Goal: Ask a question: Seek information or help from site administrators or community

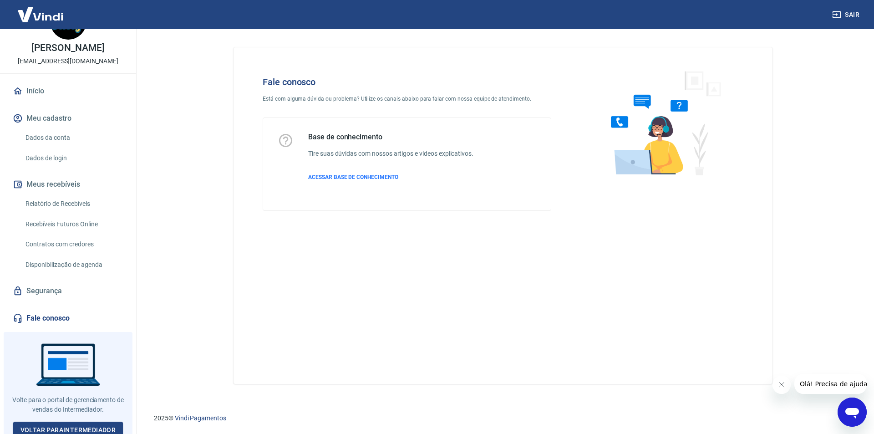
scroll to position [38, 0]
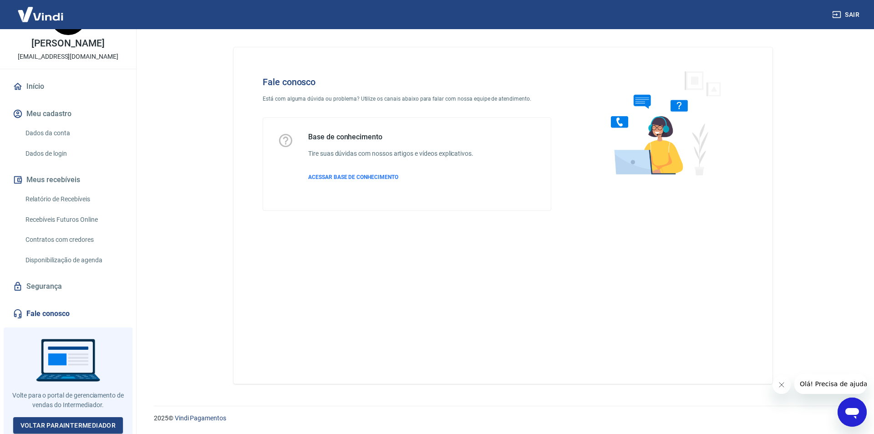
click at [856, 409] on icon "Open messaging window" at bounding box center [853, 413] width 14 height 11
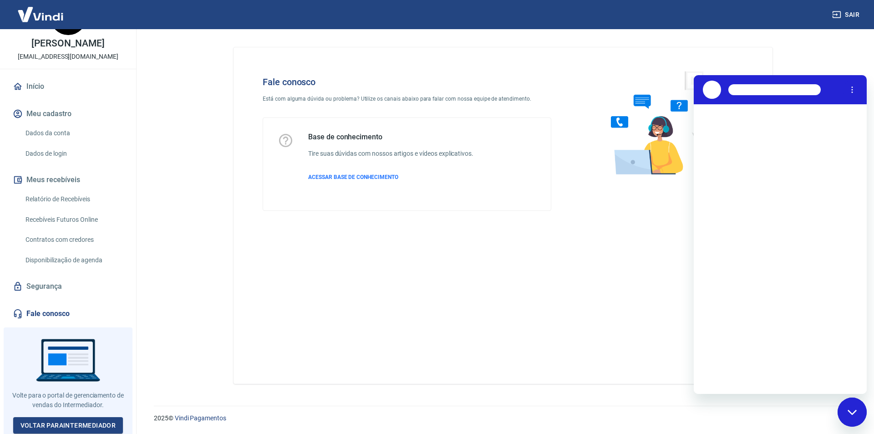
scroll to position [0, 0]
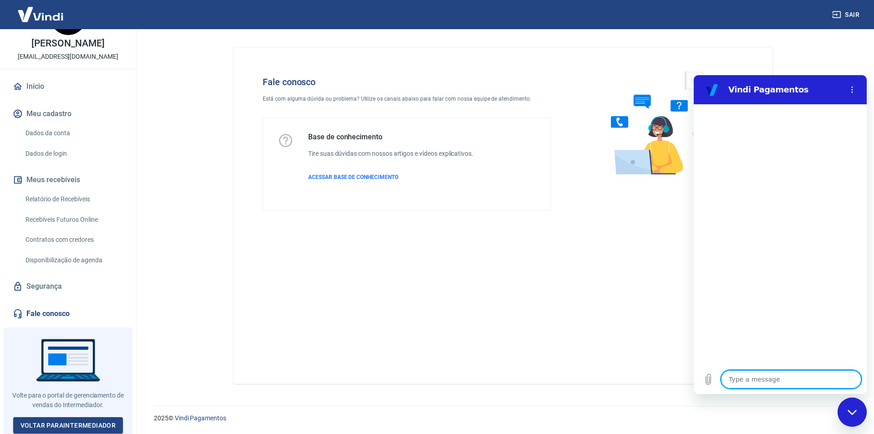
click at [793, 381] on textarea at bounding box center [791, 379] width 140 height 18
type textarea "a"
type textarea "x"
type textarea "ab"
type textarea "x"
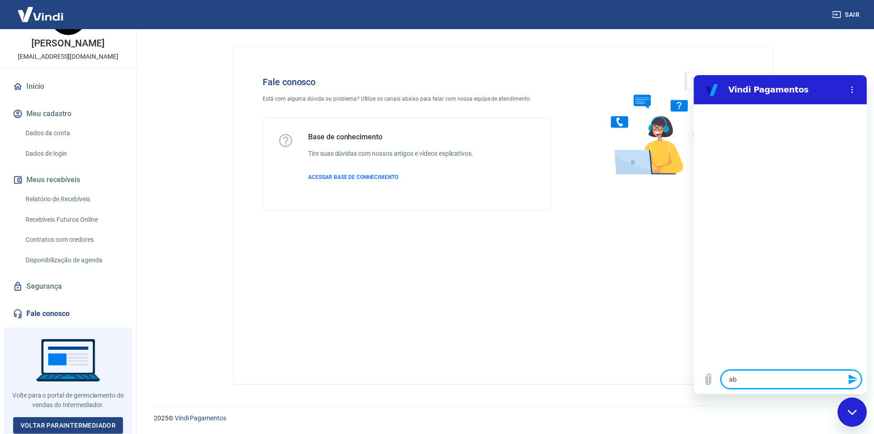
type textarea "abr"
type textarea "x"
type textarea "abri"
type textarea "x"
type textarea "abrir"
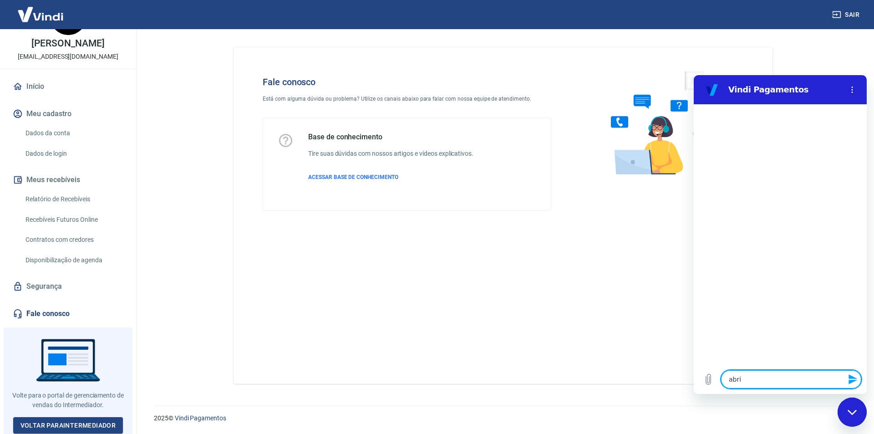
type textarea "x"
type textarea "abrir"
type textarea "x"
type textarea "abrir c"
type textarea "x"
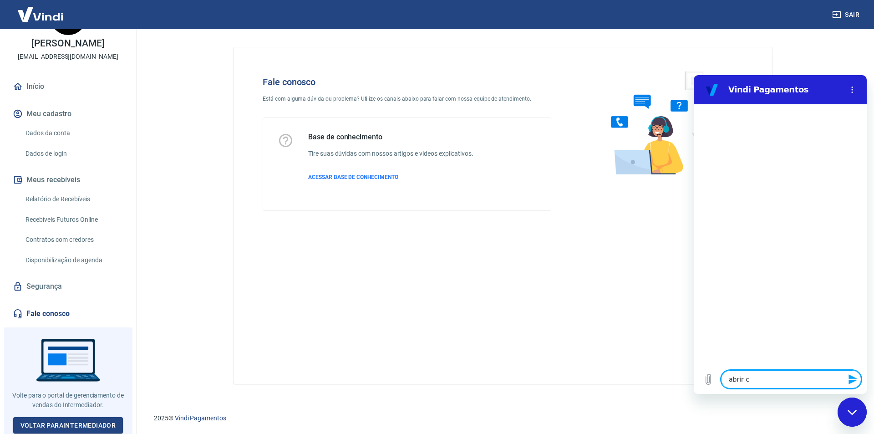
type textarea "abrir ch"
type textarea "x"
type textarea "abrir cha"
type textarea "x"
type textarea "abrir cham"
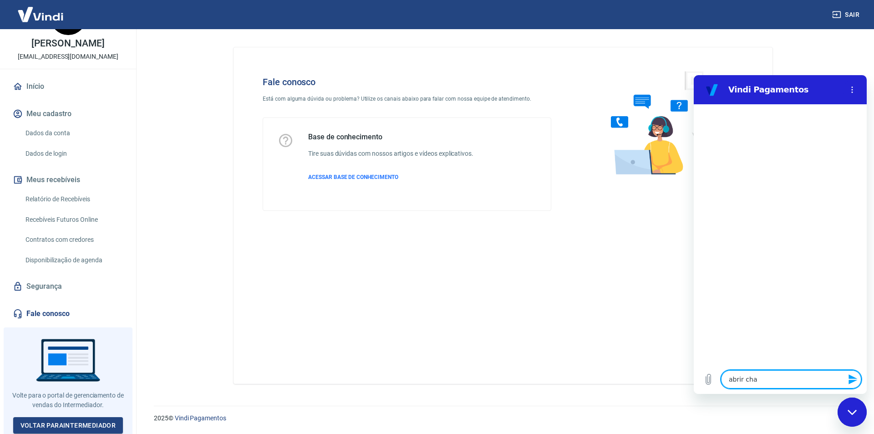
type textarea "x"
type textarea "abrir chama"
type textarea "x"
type textarea "abrir chamad"
type textarea "x"
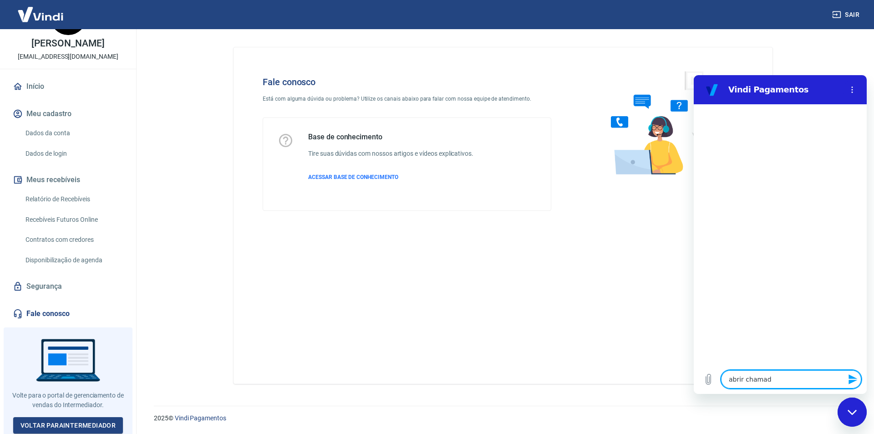
type textarea "abrir chamado"
type textarea "x"
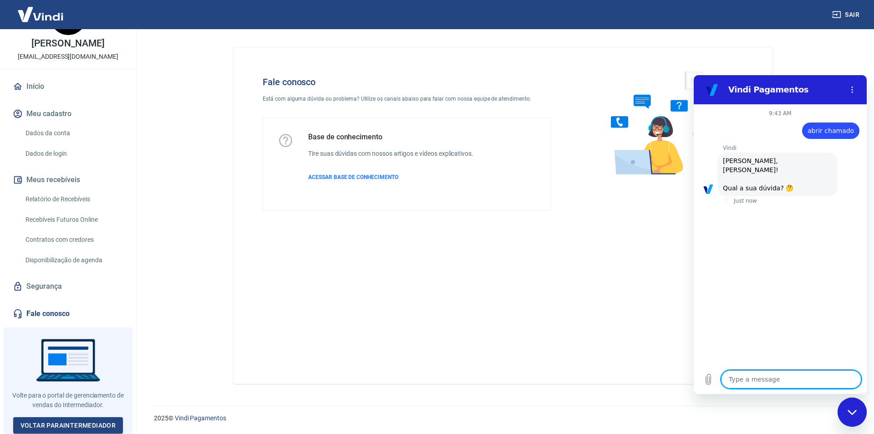
scroll to position [21, 0]
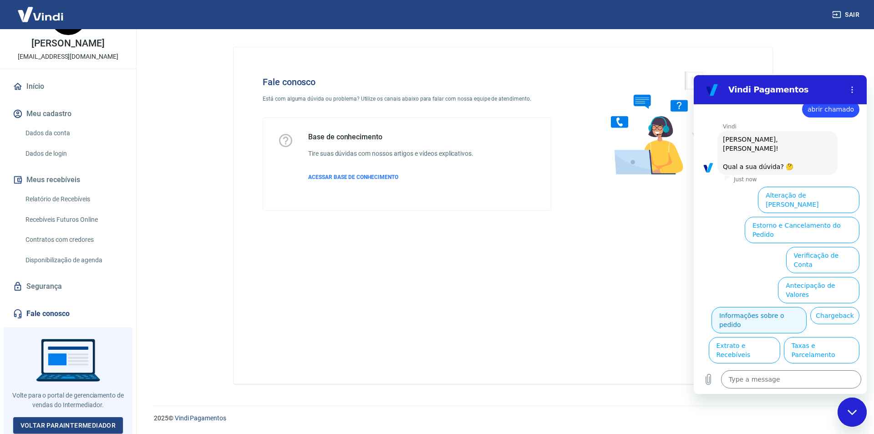
click at [807, 307] on button "Informações sobre o pedido" at bounding box center [759, 320] width 95 height 26
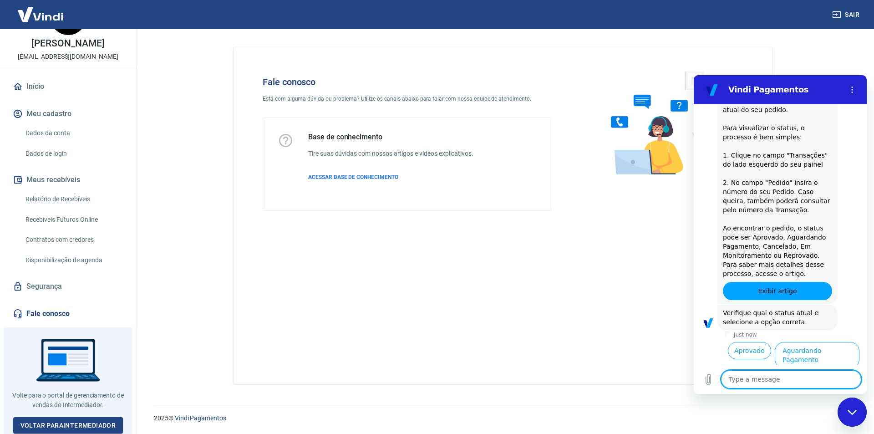
scroll to position [133, 0]
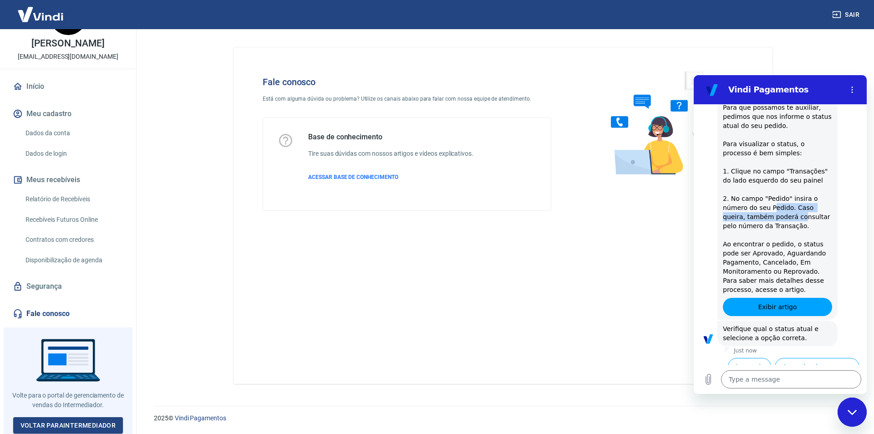
drag, startPoint x: 770, startPoint y: 194, endPoint x: 777, endPoint y: 210, distance: 17.1
click at [777, 208] on span "Para que possamos te auxiliar, pedimos que nos informe o status atual do seu pe…" at bounding box center [778, 198] width 111 height 189
click at [777, 210] on span "Para que possamos te auxiliar, pedimos que nos informe o status atual do seu pe…" at bounding box center [778, 198] width 111 height 189
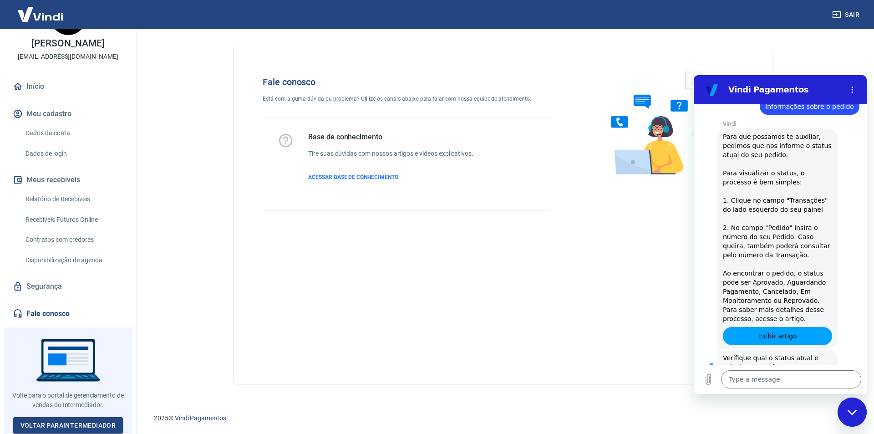
scroll to position [87, 0]
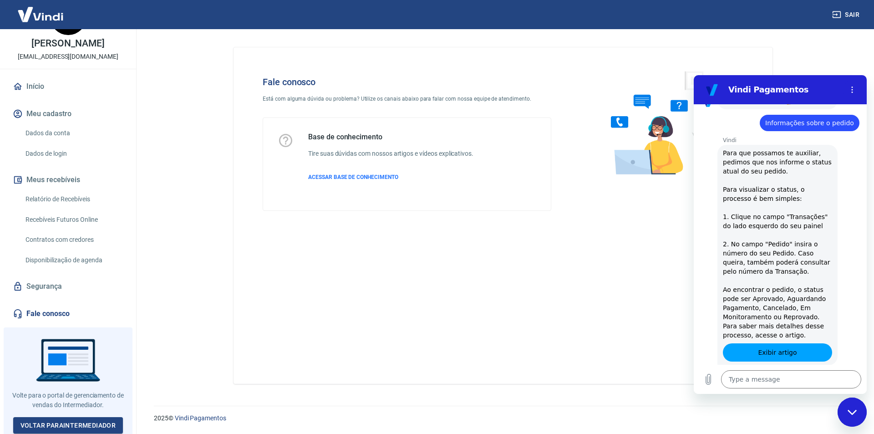
click at [742, 184] on span "Para que possamos te auxiliar, pedimos que nos informe o status atual do seu pe…" at bounding box center [778, 243] width 111 height 189
click at [790, 214] on span "Para que possamos te auxiliar, pedimos que nos informe o status atual do seu pe…" at bounding box center [778, 243] width 111 height 189
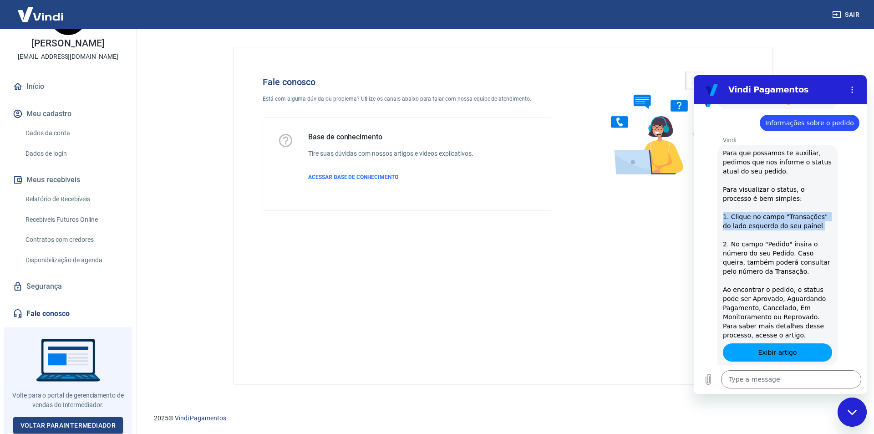
click at [790, 214] on span "Para que possamos te auxiliar, pedimos que nos informe o status atual do seu pe…" at bounding box center [778, 243] width 111 height 189
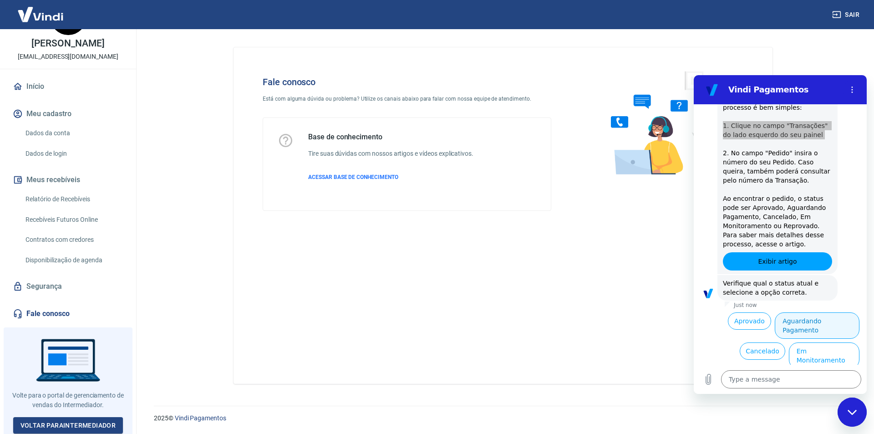
click at [807, 315] on button "Aguardando Pagamento" at bounding box center [817, 325] width 85 height 26
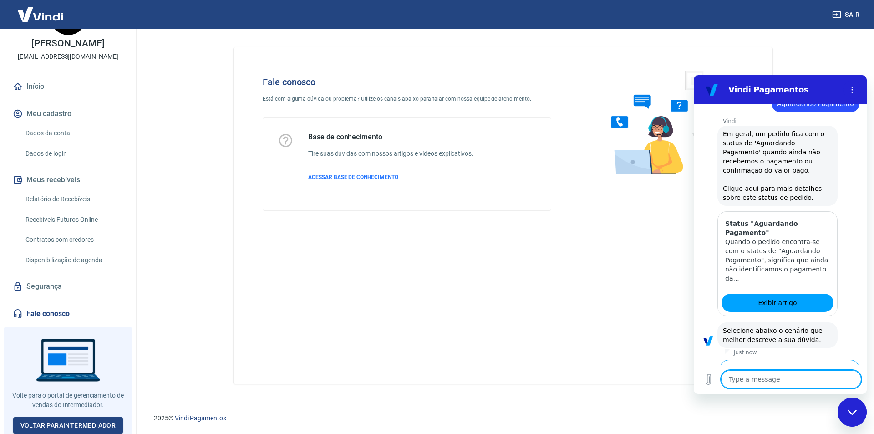
scroll to position [390, 0]
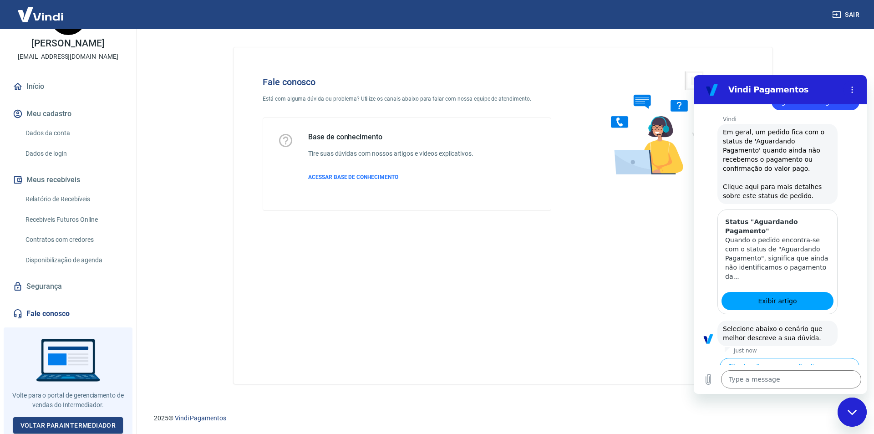
drag, startPoint x: 760, startPoint y: 140, endPoint x: 768, endPoint y: 159, distance: 21.0
click at [768, 159] on div "[PERSON_NAME] says: Em geral, um pedido fica com o status de 'Aguardando Pagame…" at bounding box center [778, 164] width 120 height 80
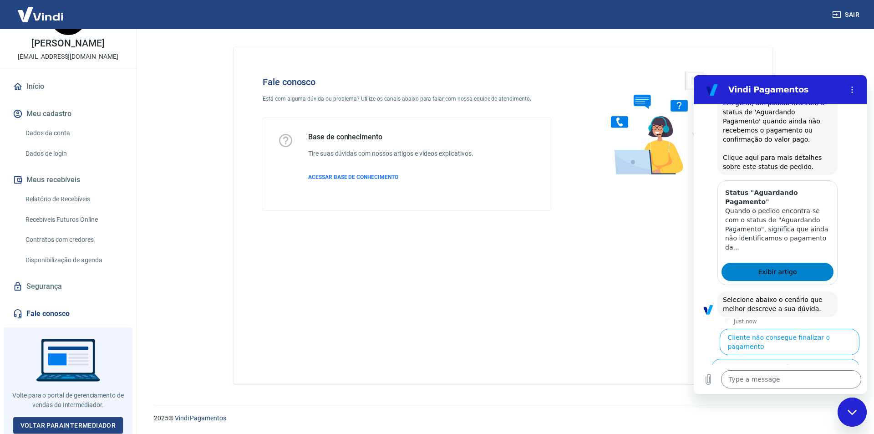
scroll to position [436, 0]
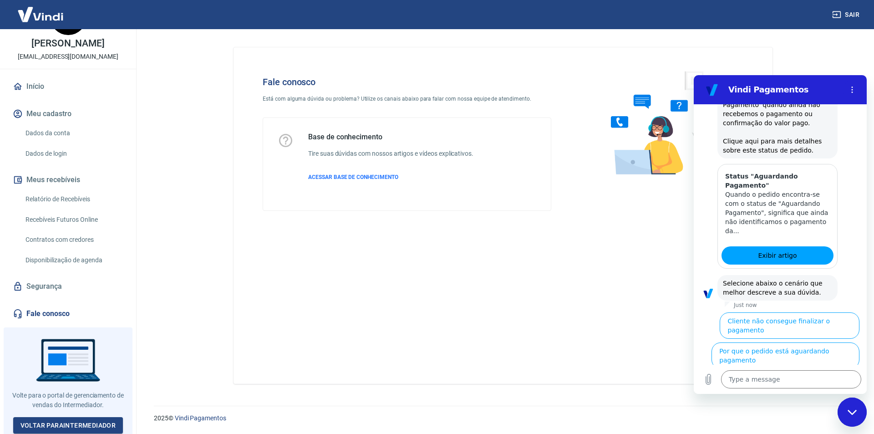
click at [792, 372] on button "Cliente pagou, mas pedido consta 'Aguardando Pagamento'" at bounding box center [804, 390] width 112 height 36
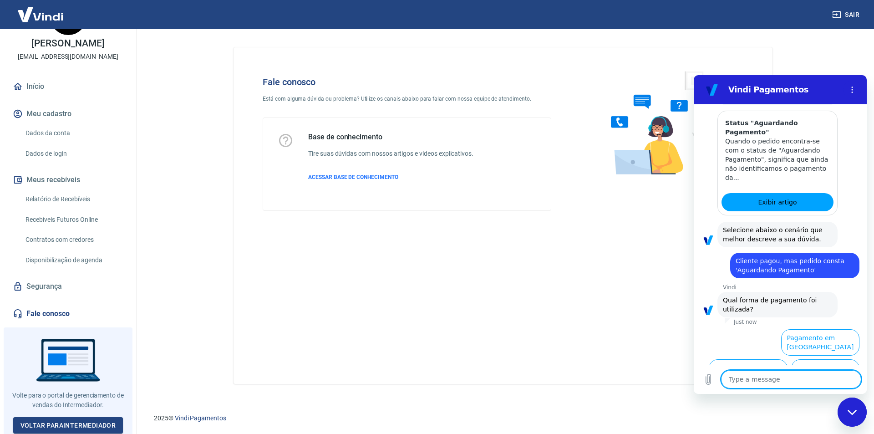
scroll to position [497, 0]
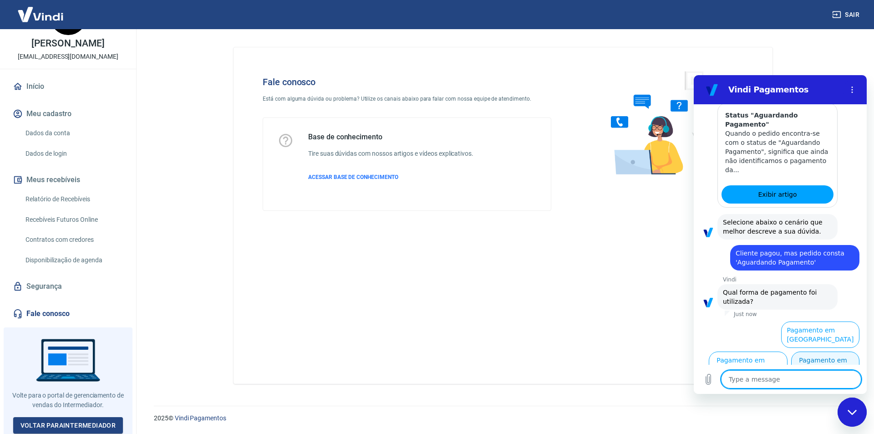
click at [829, 359] on button "Pagamento em Pix" at bounding box center [825, 365] width 68 height 26
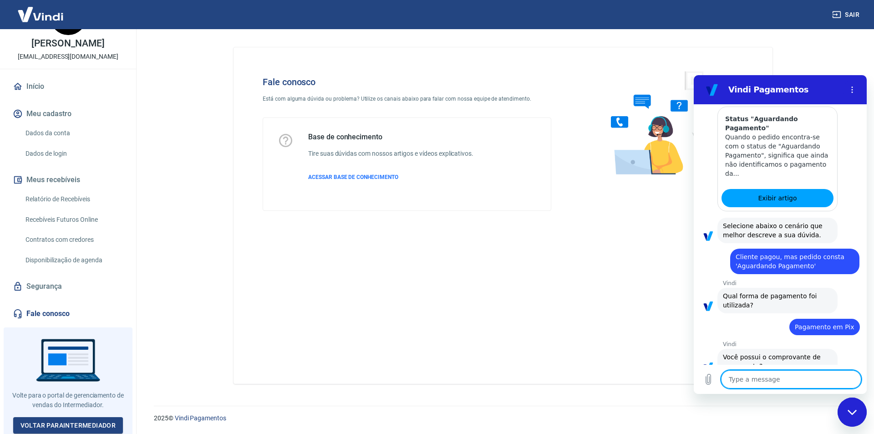
scroll to position [516, 0]
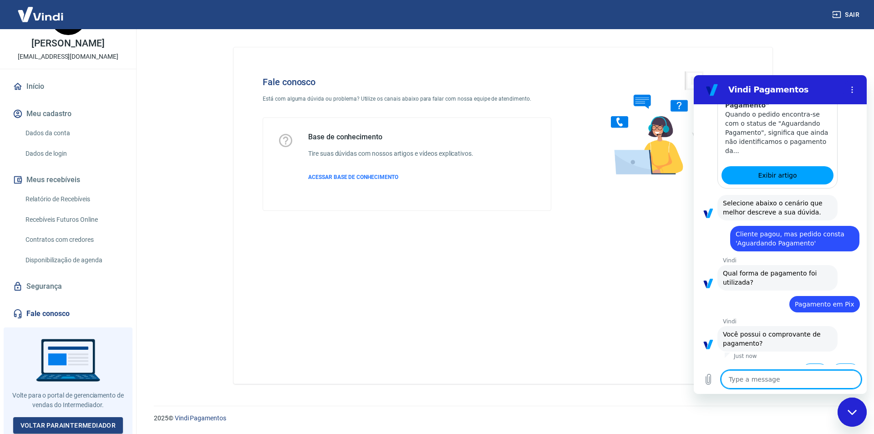
click at [809, 363] on button "Sim" at bounding box center [815, 371] width 26 height 17
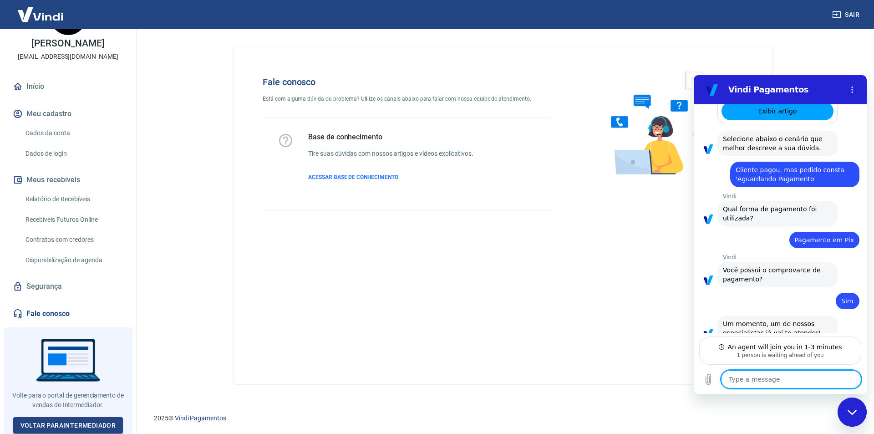
scroll to position [581, 0]
click at [798, 376] on textarea at bounding box center [791, 379] width 140 height 18
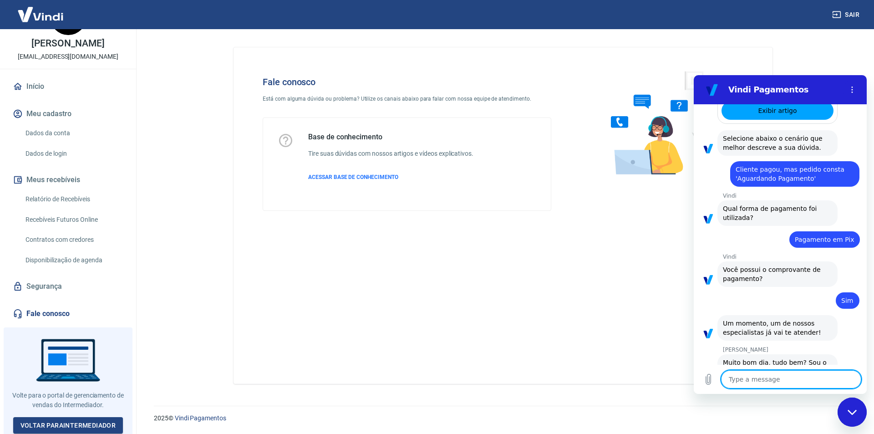
scroll to position [588, 0]
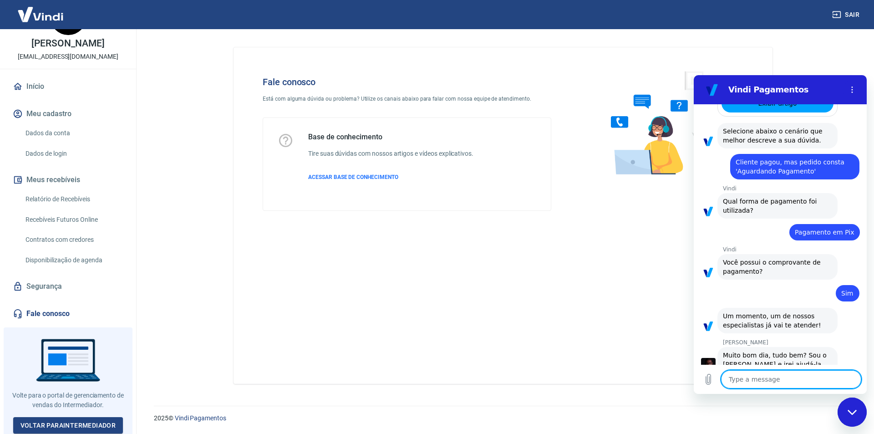
type textarea "x"
type textarea "B"
type textarea "x"
type textarea "Bo"
type textarea "x"
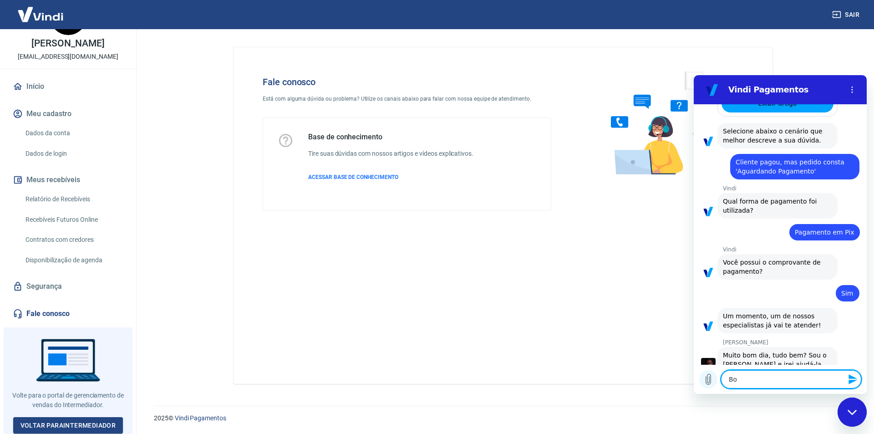
type textarea "Bom"
type textarea "x"
type textarea "Bom"
type textarea "x"
type textarea "Bom d"
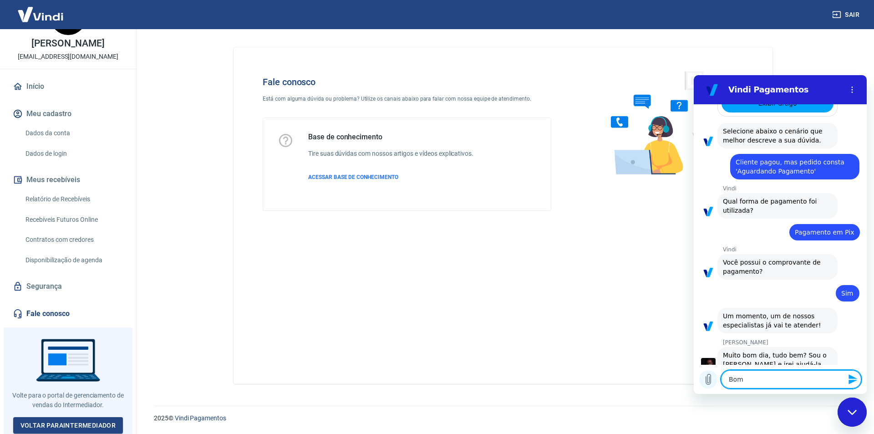
type textarea "x"
type textarea "Bom di"
type textarea "x"
type textarea "Bom dia"
type textarea "x"
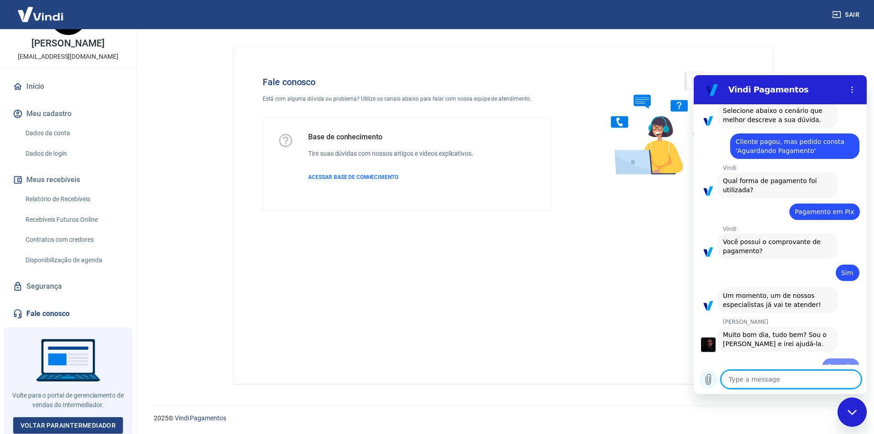
type textarea "x"
type textarea "O"
type textarea "x"
type textarea "O"
type textarea "x"
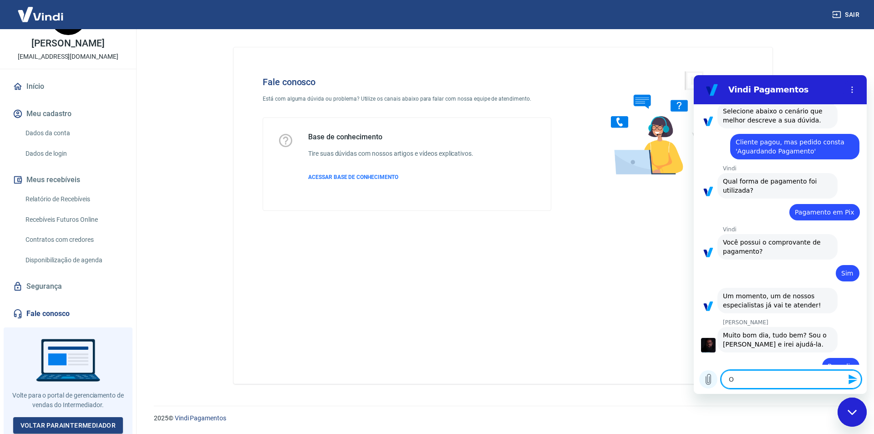
type textarea "O c"
type textarea "x"
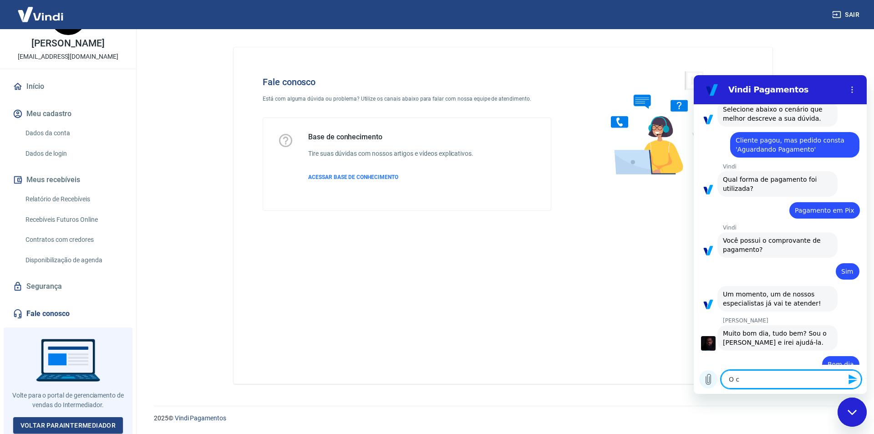
type textarea "O cl"
type textarea "x"
type textarea "O cli"
type textarea "x"
type textarea "O clie"
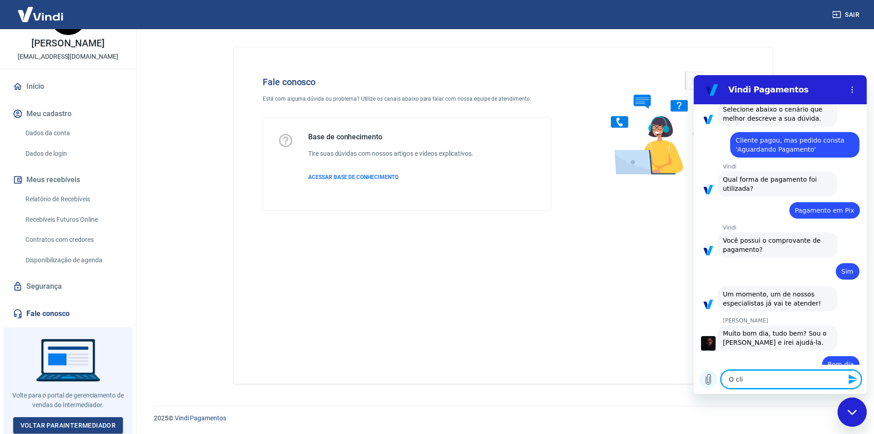
type textarea "x"
type textarea "O clien"
type textarea "x"
type textarea "O client"
type textarea "x"
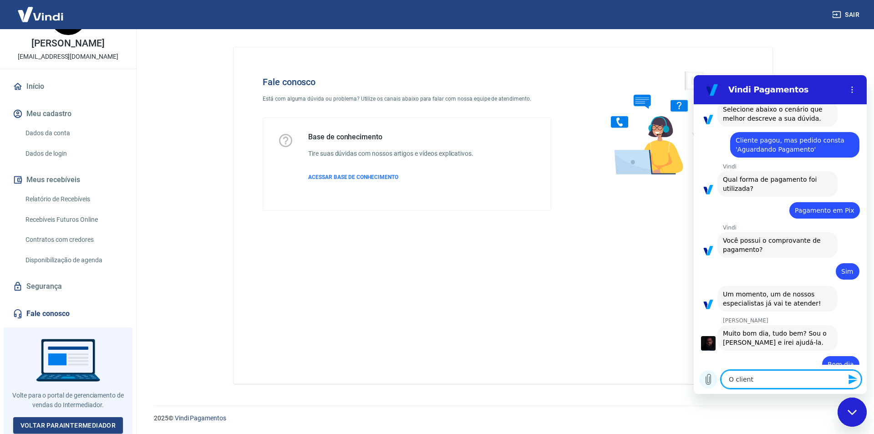
type textarea "O cliente"
type textarea "x"
type textarea "O cliente"
type textarea "x"
type textarea "O cliente d"
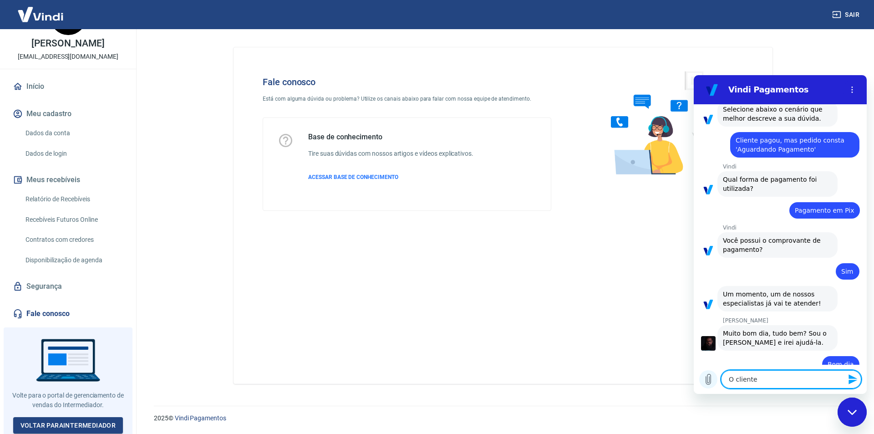
type textarea "x"
type textarea "O cliente do"
type textarea "x"
type textarea "O cliente do"
type textarea "x"
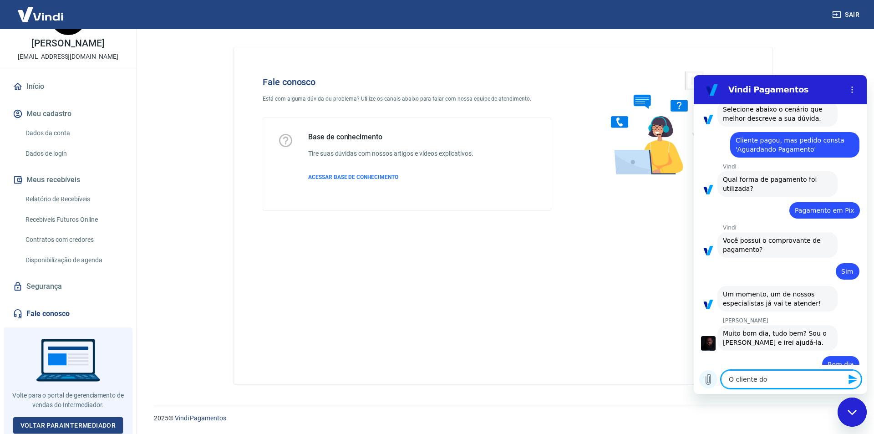
type textarea "O cliente do p"
type textarea "x"
type textarea "O cliente do pe"
type textarea "x"
type textarea "O cliente do ped"
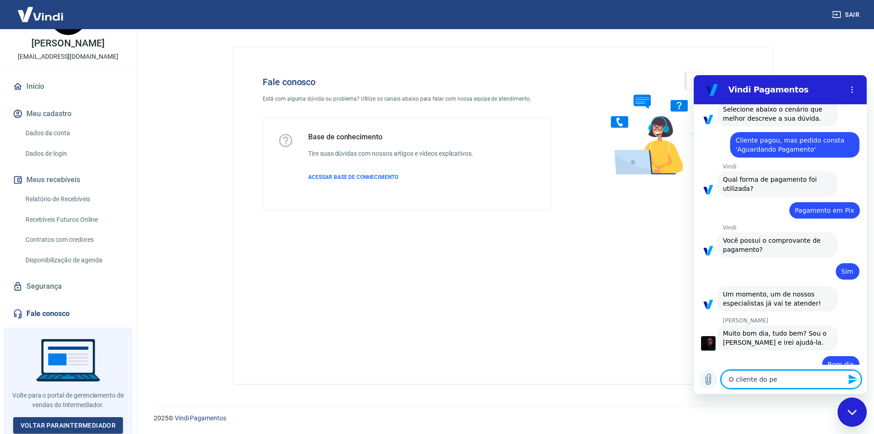
type textarea "x"
type textarea "O cliente do pedi"
type textarea "x"
type textarea "O cliente do pedid"
type textarea "x"
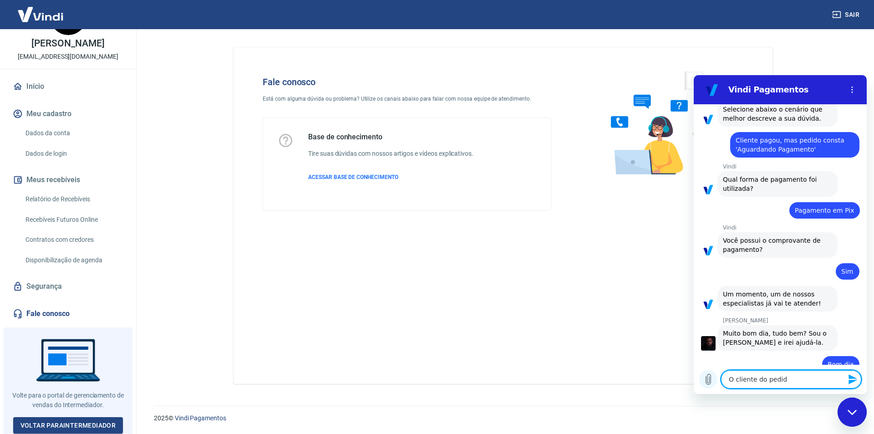
type textarea "O cliente do pedido"
type textarea "x"
type textarea "O cliente do pedido"
type textarea "x"
type textarea "O cliente do pedido"
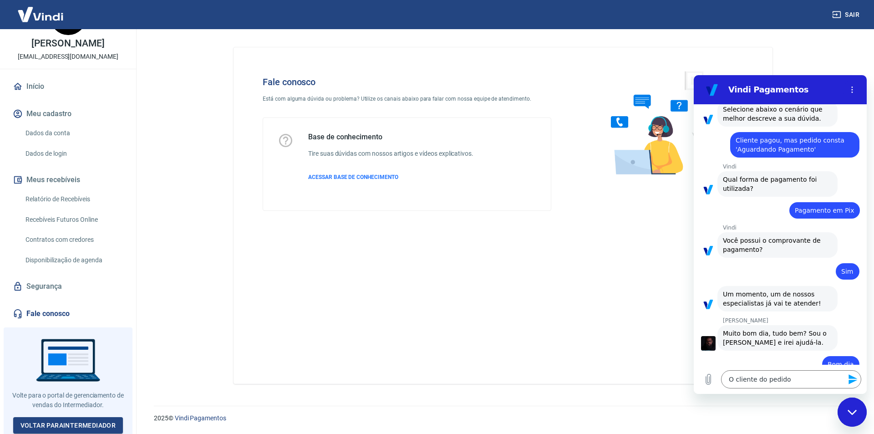
type textarea "x"
paste textarea "200041458"
type textarea "O cliente do pedido 200041458"
type textarea "x"
type textarea "O cliente do pedido 200041458"
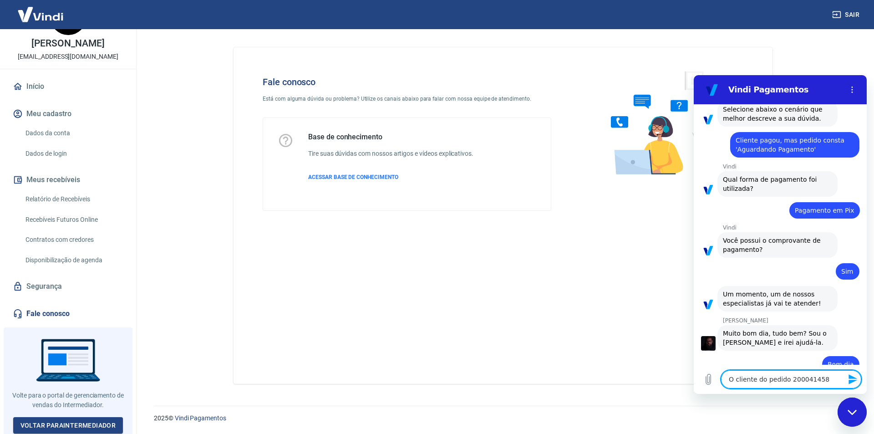
type textarea "x"
type textarea "O cliente do pedido 200041458 T"
type textarea "x"
type textarea "O cliente do pedido 200041458 Tr"
type textarea "x"
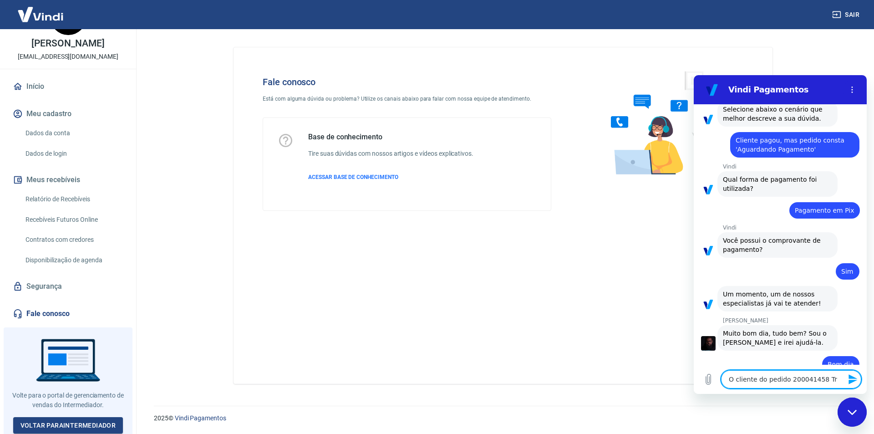
type textarea "O cliente do pedido 200041458 Tra"
type textarea "x"
type textarea "O cliente do pedido 200041458 Tran"
type textarea "x"
type textarea "O cliente do pedido 200041458 Trans"
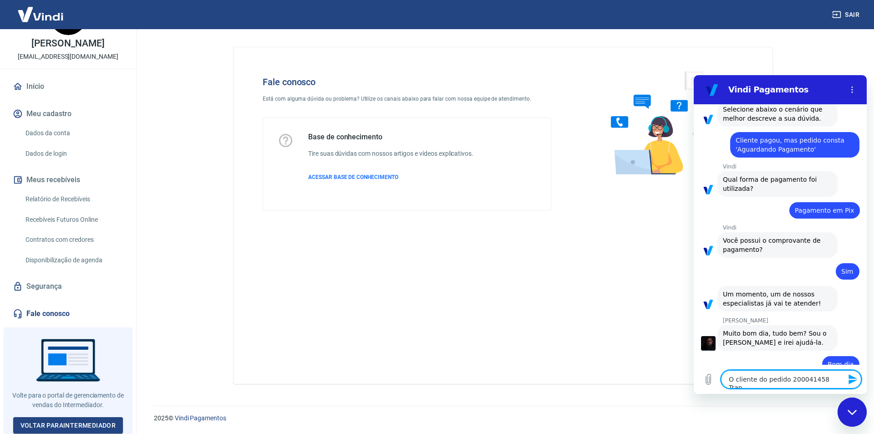
type textarea "x"
type textarea "O cliente do pedido 200041458 Transa"
type textarea "x"
type textarea "O cliente do pedido 200041458 Transaç"
type textarea "x"
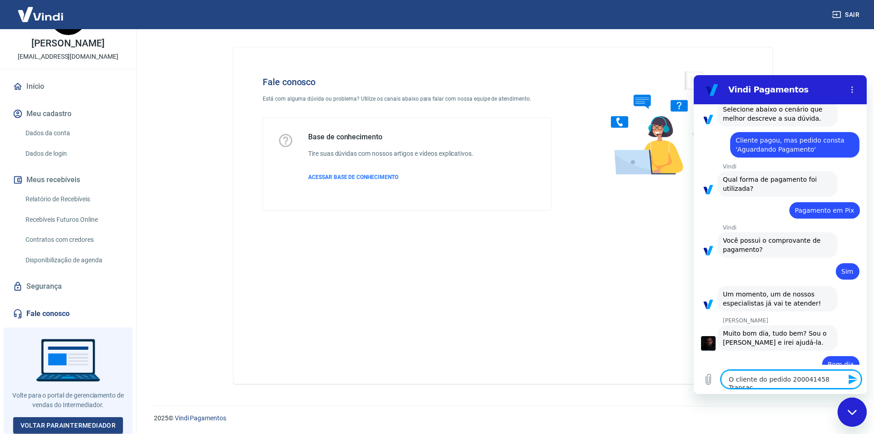
type textarea "O cliente do pedido 200041458 Transaçã"
type textarea "x"
type textarea "O cliente do pedido 200041458 Transação"
type textarea "x"
type textarea "O cliente do pedido 200041458 Transação"
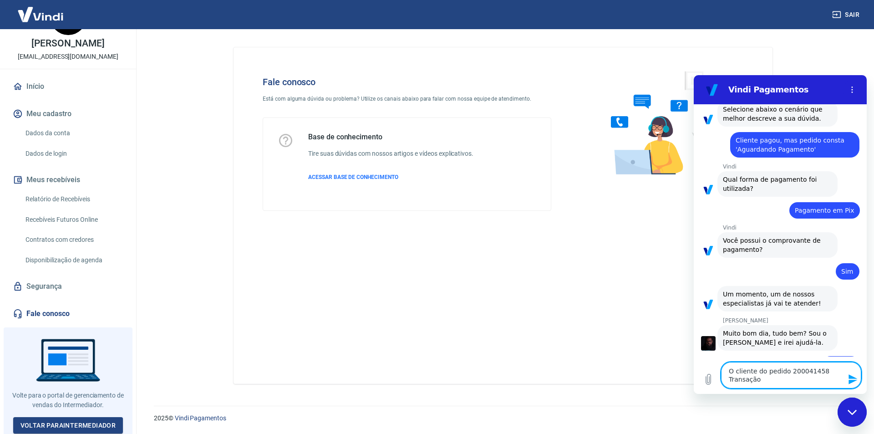
type textarea "x"
type textarea "O cliente do pedido 200041458 Transação"
type textarea "x"
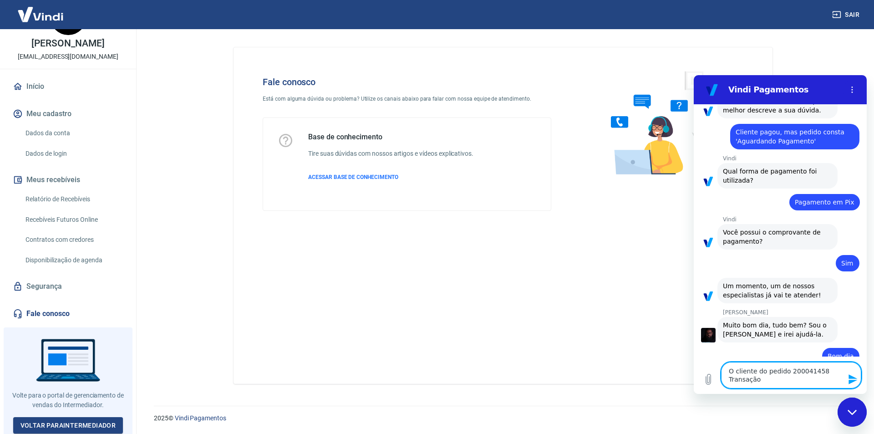
paste textarea "223799990"
type textarea "O cliente do pedido 200041458 Transação 223799990"
type textarea "x"
type textarea "O cliente do pedido 200041458 Transação 223799990"
type textarea "x"
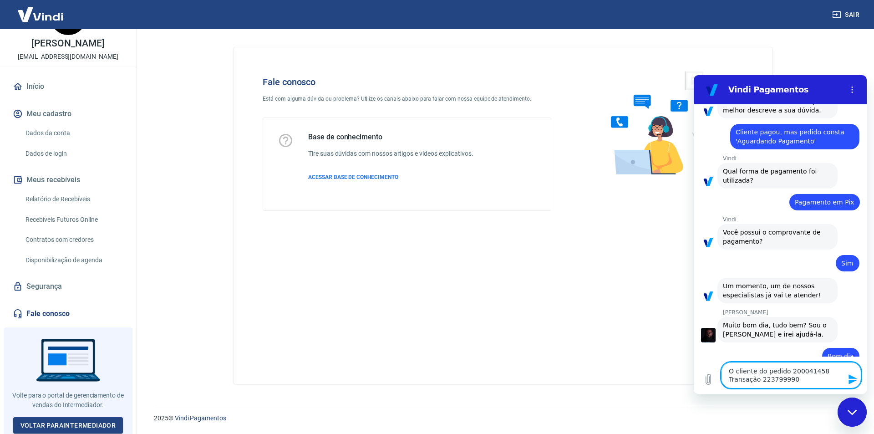
type textarea "O cliente do pedido 200041458 Transação 223799990 E"
type textarea "x"
type textarea "O cliente do pedido 200041458 Transação 223799990 Es"
type textarea "x"
type textarea "O cliente do pedido 200041458 Transação 223799990 E"
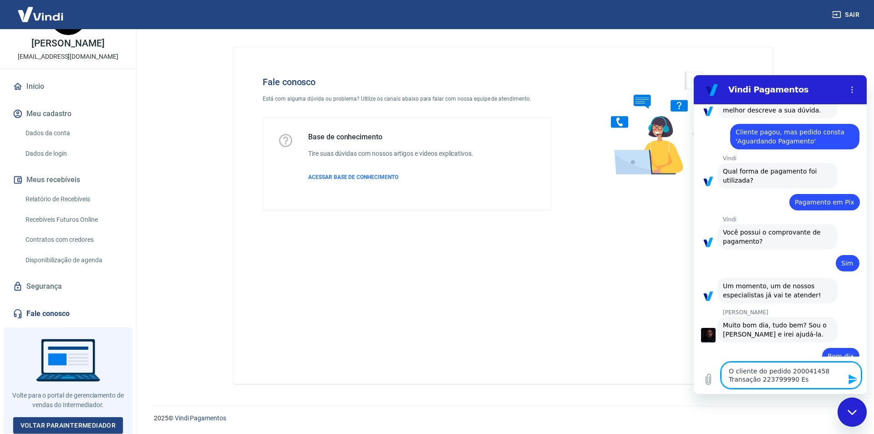
type textarea "x"
type textarea "O cliente do pedido 200041458 Transação 223799990"
type textarea "x"
type textarea "O cliente do pedido 200041458 Transação 223799990 m"
type textarea "x"
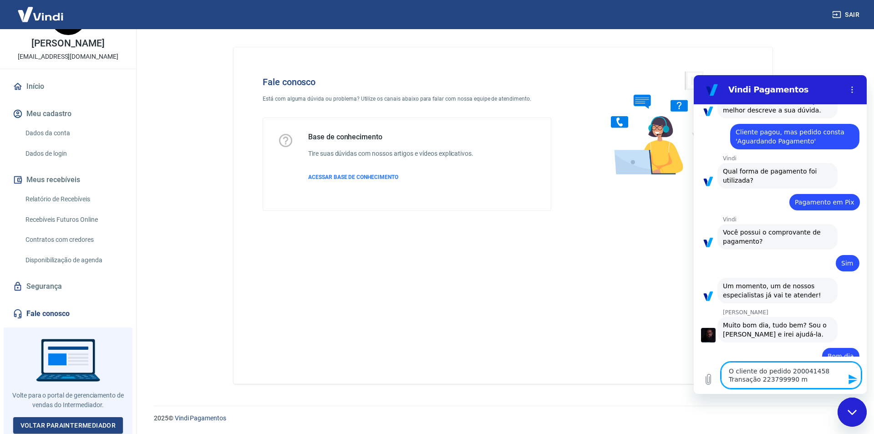
type textarea "O cliente do pedido 200041458 Transação 223799990 me"
type textarea "x"
type textarea "O cliente do pedido 200041458 Transação 223799990 me"
type textarea "x"
type textarea "O cliente do pedido 200041458 Transação 223799990 me m"
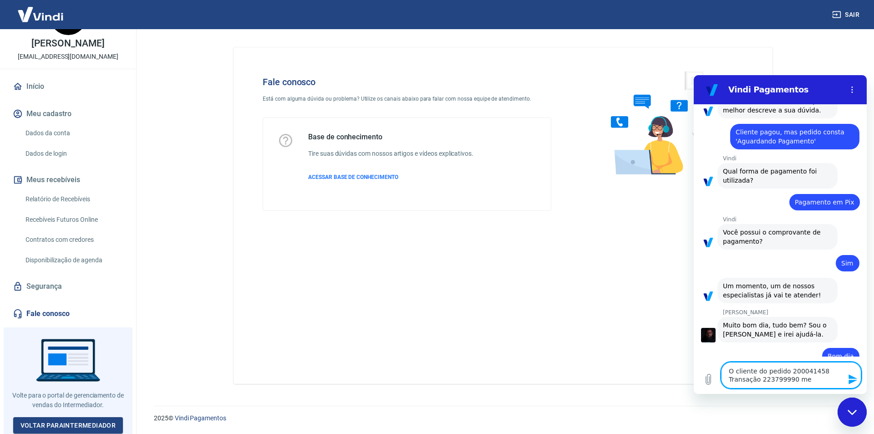
type textarea "x"
type textarea "O cliente do pedido 200041458 Transação 223799990 me ma"
type textarea "x"
type textarea "O cliente do pedido 200041458 Transação 223799990 me man"
type textarea "x"
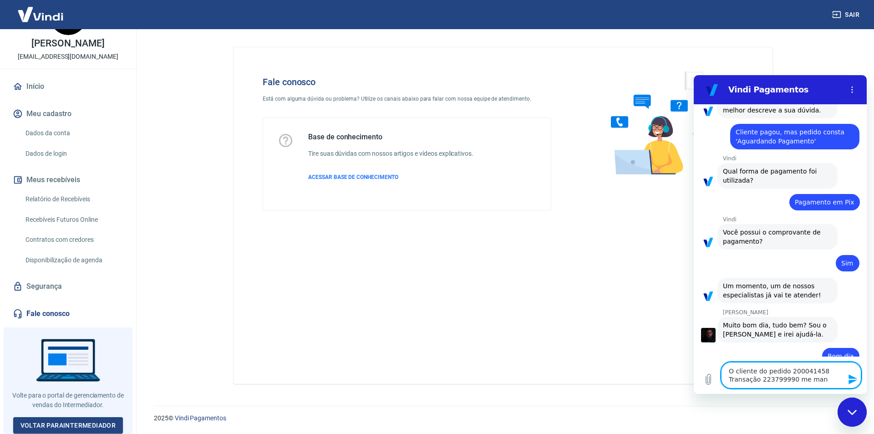
type textarea "O cliente do pedido 200041458 Transação 223799990 me mand"
type textarea "x"
type textarea "O cliente do pedido 200041458 Transação 223799990 me mando"
type textarea "x"
type textarea "O cliente do pedido 200041458 Transação 223799990 me mandou"
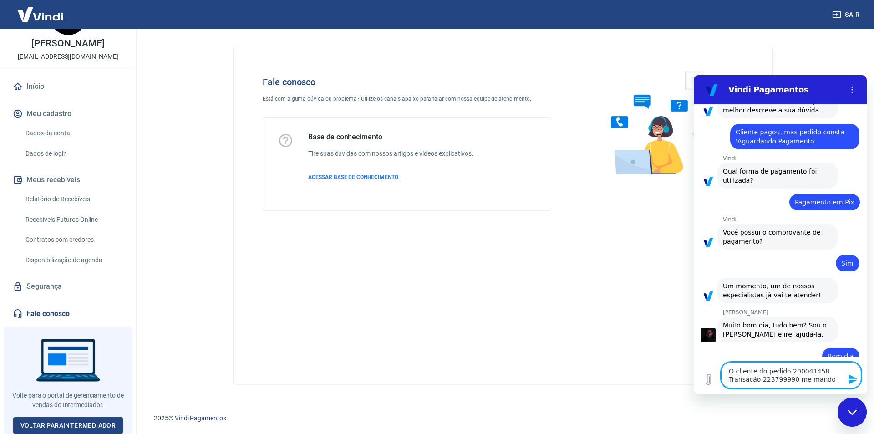
type textarea "x"
type textarea "O cliente do pedido 200041458 Transação 223799990 me mandou"
type textarea "x"
type textarea "O cliente do pedido 200041458 Transação 223799990 me mandou u"
type textarea "x"
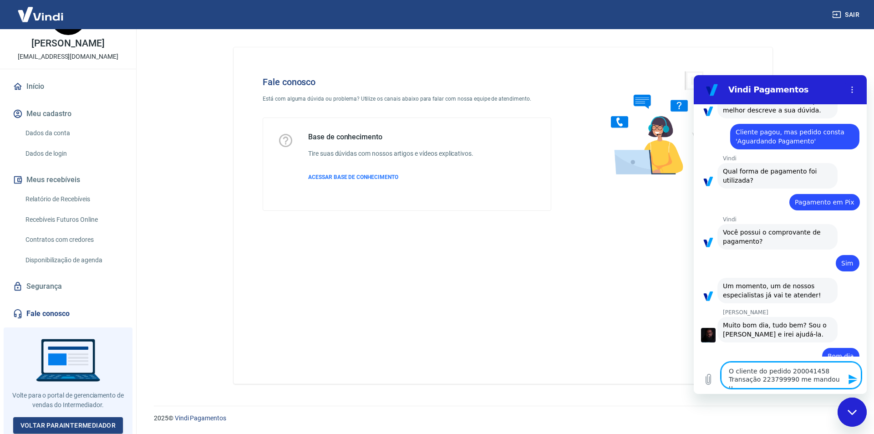
type textarea "O cliente do pedido 200041458 Transação 223799990 me mandou um"
type textarea "x"
type textarea "O cliente do pedido 200041458 Transação 223799990 me mandou um"
type textarea "x"
type textarea "O cliente do pedido 200041458 Transação 223799990 me mandou um c"
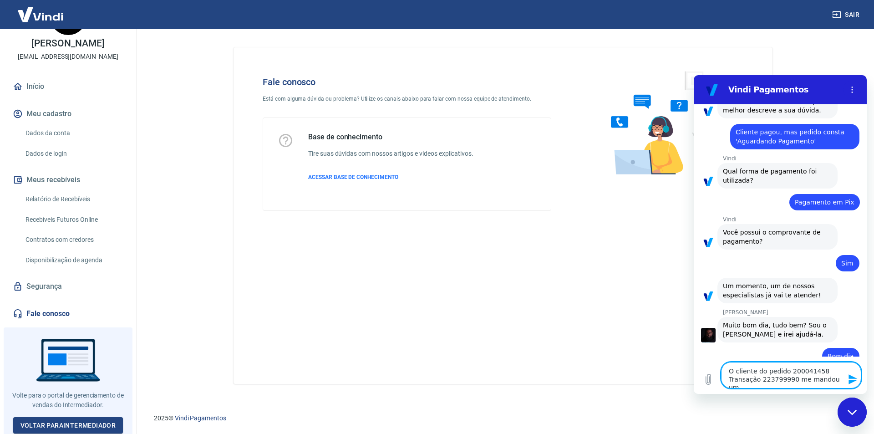
type textarea "x"
type textarea "O cliente do pedido 200041458 Transação 223799990 me mandou um co"
type textarea "x"
type textarea "O cliente do pedido 200041458 Transação 223799990 me mandou um com"
type textarea "x"
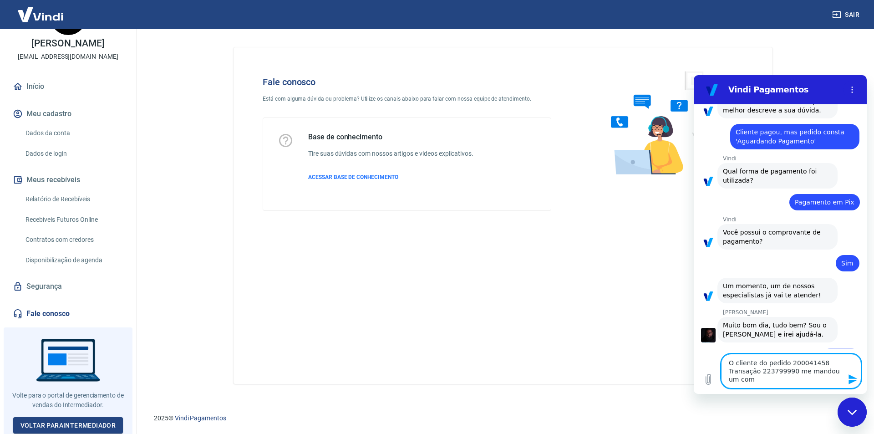
type textarea "O cliente do pedido 200041458 Transação 223799990 me mandou um comp"
type textarea "x"
type textarea "O cliente do pedido 200041458 Transação 223799990 me mandou um compr"
type textarea "x"
type textarea "O cliente do pedido 200041458 Transação 223799990 me mandou um [MEDICAL_DATA]"
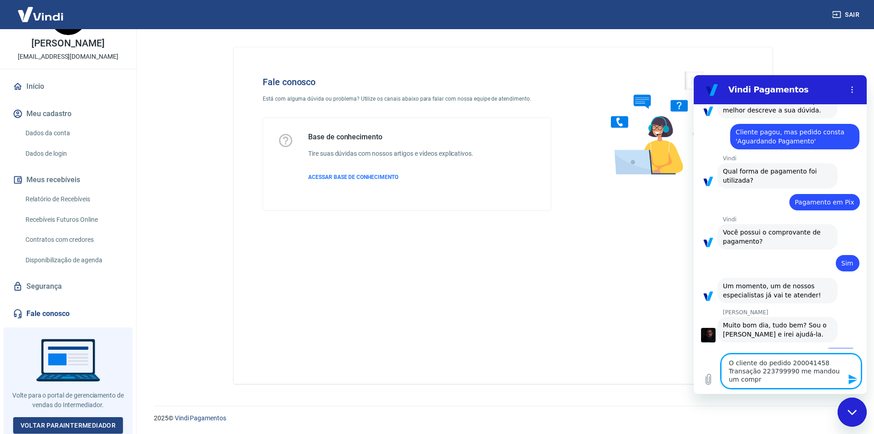
type textarea "x"
type textarea "O cliente do pedido 200041458 Transação 223799990 me mandou um comprov"
type textarea "x"
type textarea "O cliente do pedido 200041458 Transação 223799990 me mandou um comprova"
type textarea "x"
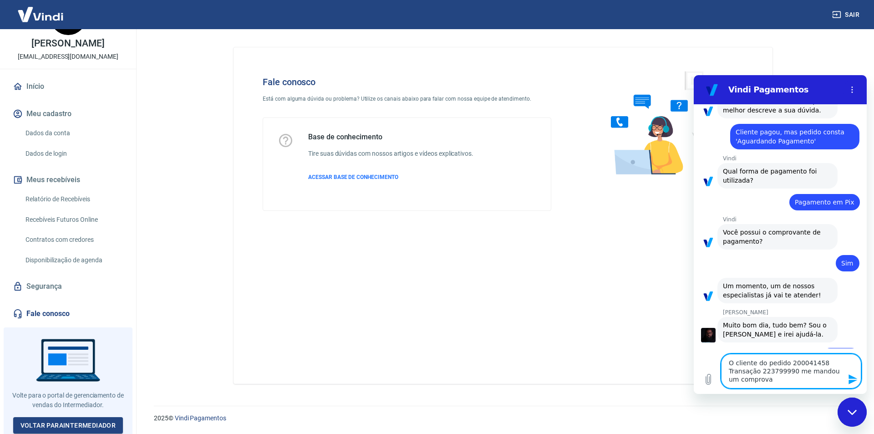
type textarea "O cliente do pedido 200041458 Transação 223799990 me mandou um comprovan"
type textarea "x"
type textarea "O cliente do pedido 200041458 Transação 223799990 me mandou um comprovant"
type textarea "x"
type textarea "O cliente do pedido 200041458 Transação 223799990 me mandou um comprovante"
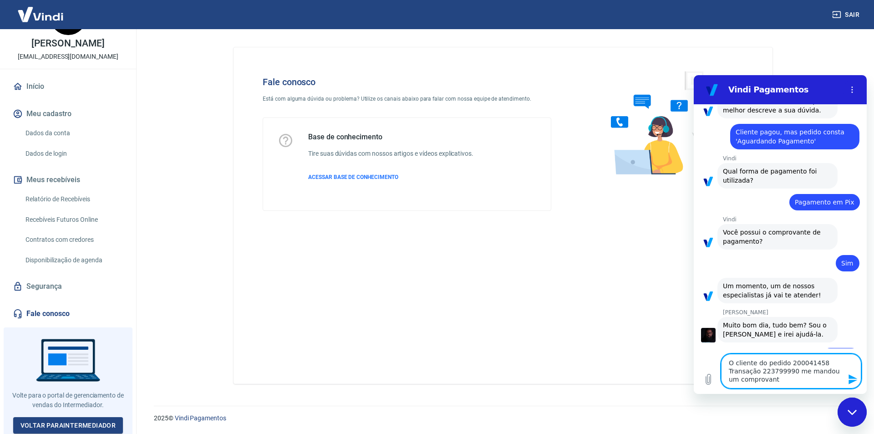
type textarea "x"
type textarea "O cliente do pedido 200041458 Transação 223799990 me mandou um comprovante"
type textarea "x"
type textarea "O cliente do pedido 200041458 Transação 223799990 me mandou um comprovante e"
type textarea "x"
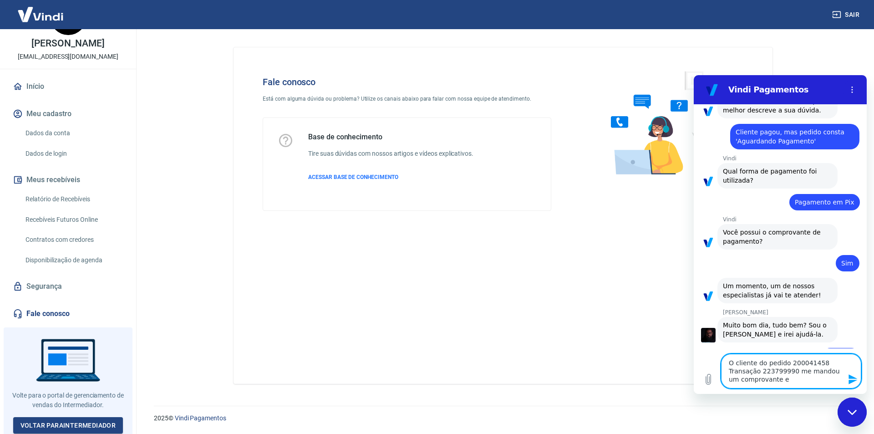
type textarea "O cliente do pedido 200041458 Transação 223799990 me mandou um comprovante e"
type textarea "x"
type textarea "O cliente do pedido 200041458 Transação 223799990 me mandou um comprovante e i"
type textarea "x"
type textarea "O cliente do pedido 200041458 Transação 223799990 me mandou um comprovante e in"
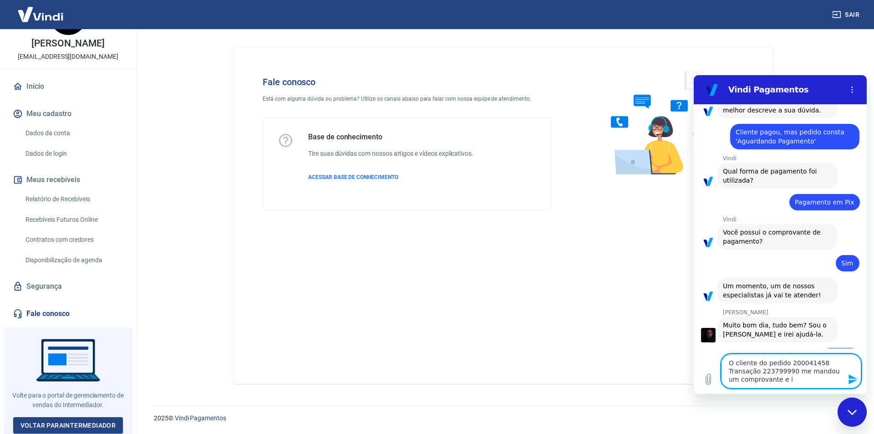
type textarea "x"
type textarea "O cliente do pedido 200041458 Transação 223799990 me mandou um comprovante e inf"
type textarea "x"
type textarea "O cliente do pedido 200041458 Transação 223799990 me mandou um comprovante e in…"
type textarea "x"
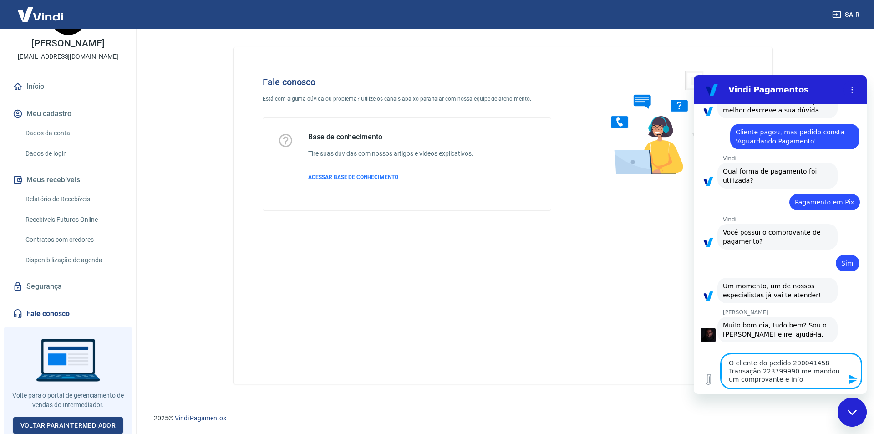
type textarea "O cliente do pedido 200041458 Transação 223799990 me mandou um comprovante e in…"
type textarea "x"
type textarea "O cliente do pedido 200041458 Transação 223799990 me mandou um comprovante e in…"
type textarea "x"
type textarea "O cliente do pedido 200041458 Transação 223799990 me mandou um comprovante e in…"
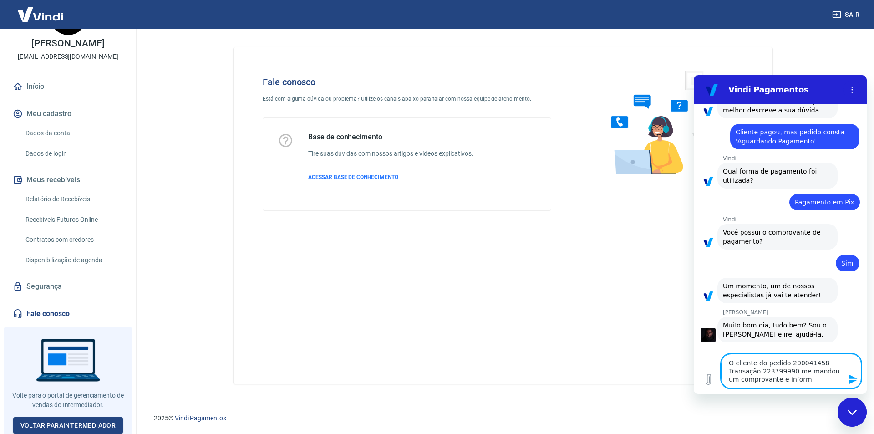
type textarea "x"
type textarea "O cliente do pedido 200041458 Transação 223799990 me mandou um comprovante e in…"
type textarea "x"
type textarea "O cliente do pedido 200041458 Transação 223799990 me mandou um comprovante e [P…"
type textarea "x"
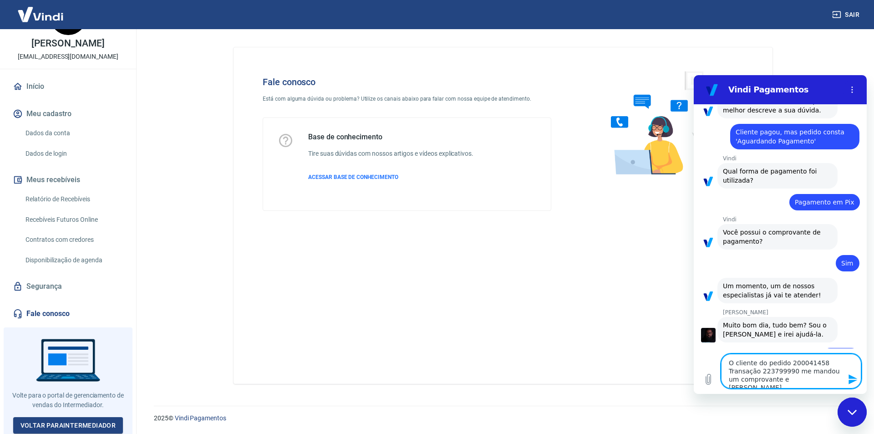
type textarea "O cliente do pedido 200041458 Transação 223799990 me mandou um comprovante e in…"
type textarea "x"
type textarea "O cliente do pedido 200041458 Transação 223799990 me mandou um comprovante e in…"
type textarea "x"
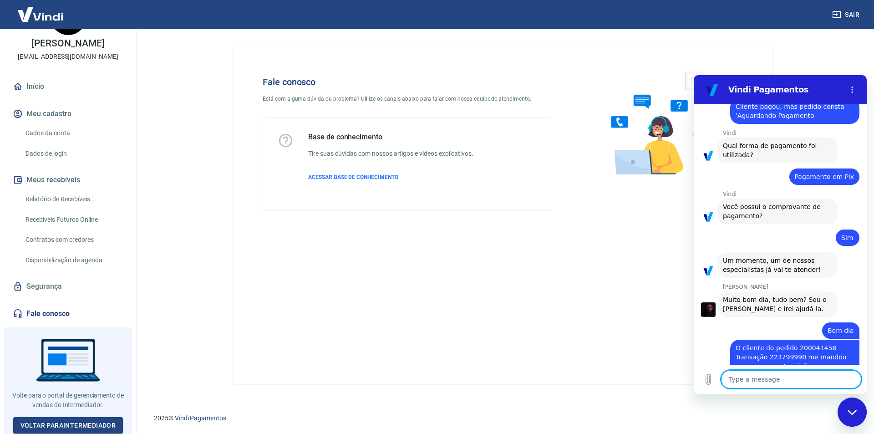
scroll to position [645, 0]
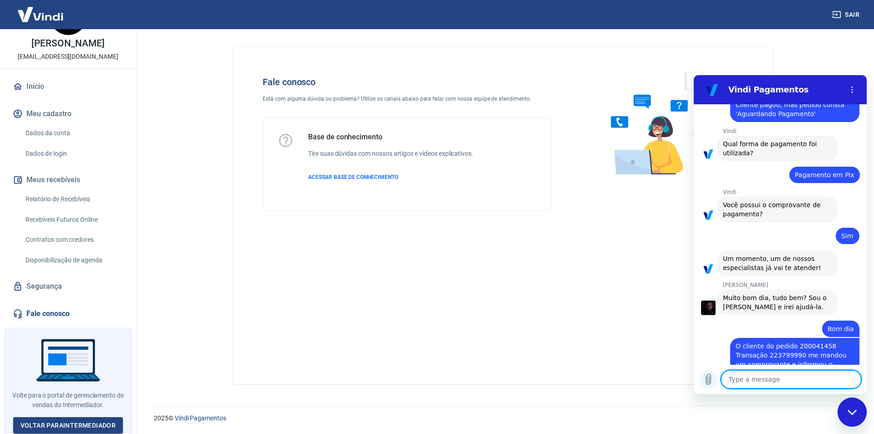
click at [709, 379] on icon "Upload file" at bounding box center [708, 379] width 5 height 10
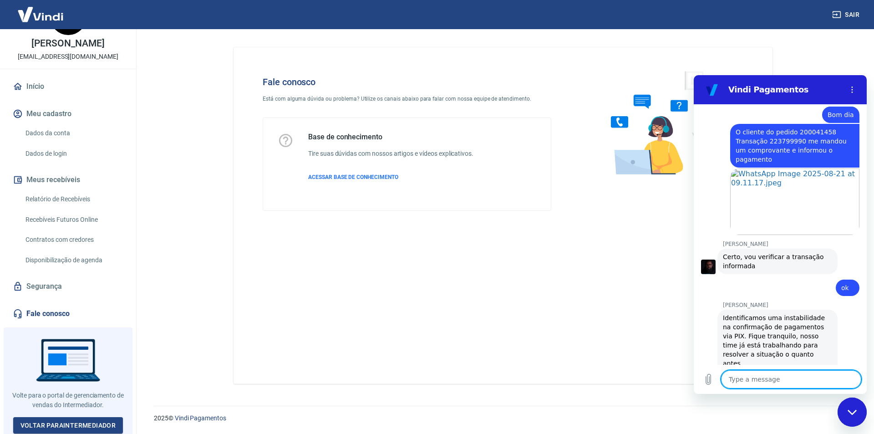
scroll to position [877, 0]
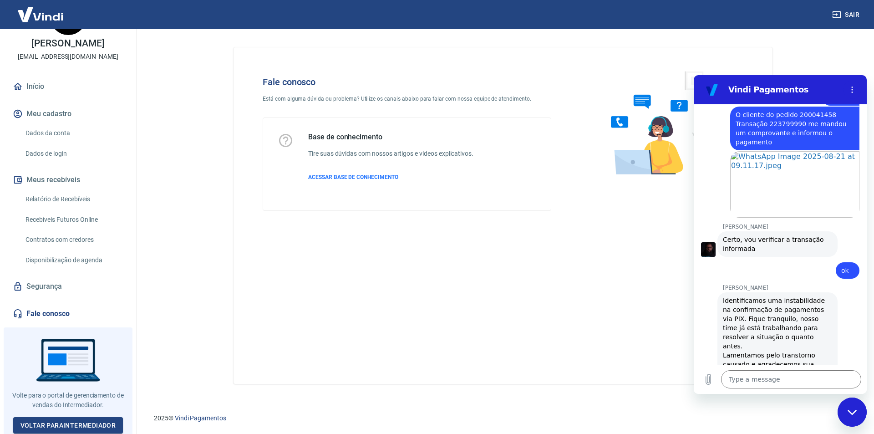
click at [764, 300] on div "Identificamos uma instabilidade na confirmação de pagamentos via PIX. Fique tra…" at bounding box center [777, 341] width 109 height 91
drag, startPoint x: 762, startPoint y: 294, endPoint x: 775, endPoint y: 317, distance: 26.5
click at [775, 317] on div "Identificamos uma instabilidade na confirmação de pagamentos via PIX. Fique tra…" at bounding box center [777, 341] width 109 height 91
click at [775, 318] on div "Identificamos uma instabilidade na confirmação de pagamentos via PIX. Fique tra…" at bounding box center [777, 341] width 109 height 91
click at [801, 385] on textarea at bounding box center [791, 379] width 140 height 18
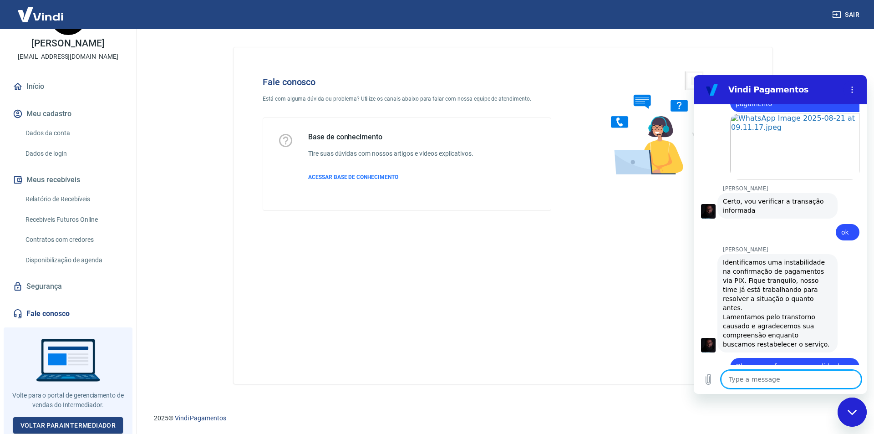
scroll to position [917, 0]
click at [770, 372] on textarea at bounding box center [791, 379] width 140 height 18
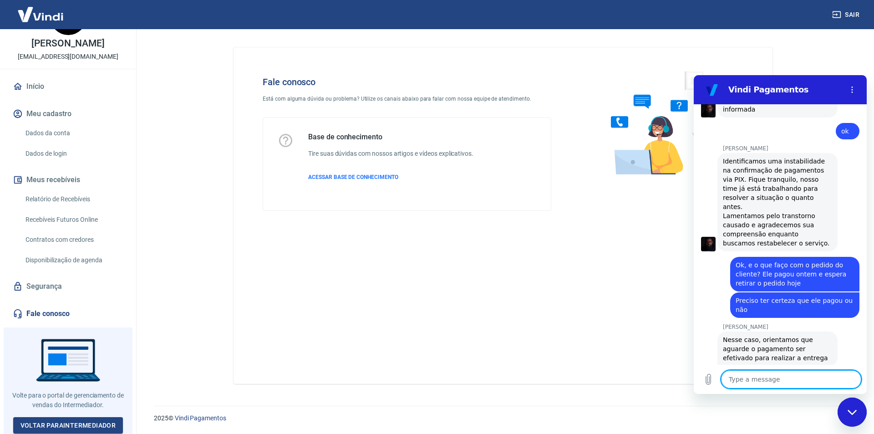
scroll to position [1018, 0]
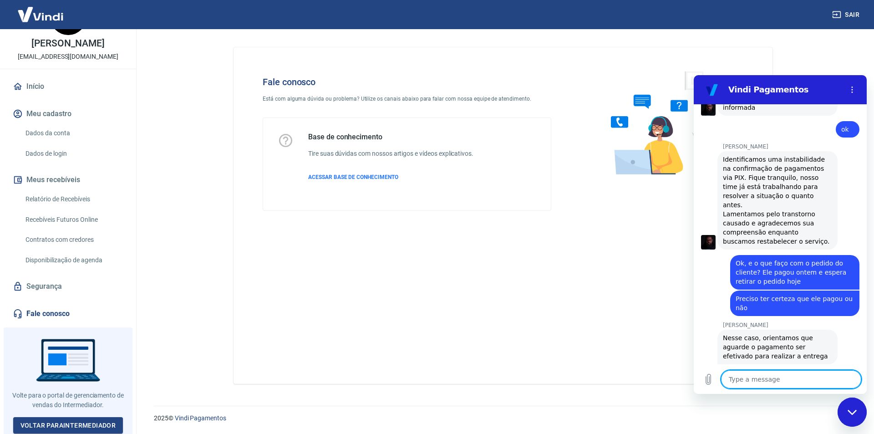
click at [799, 376] on textarea at bounding box center [791, 379] width 140 height 18
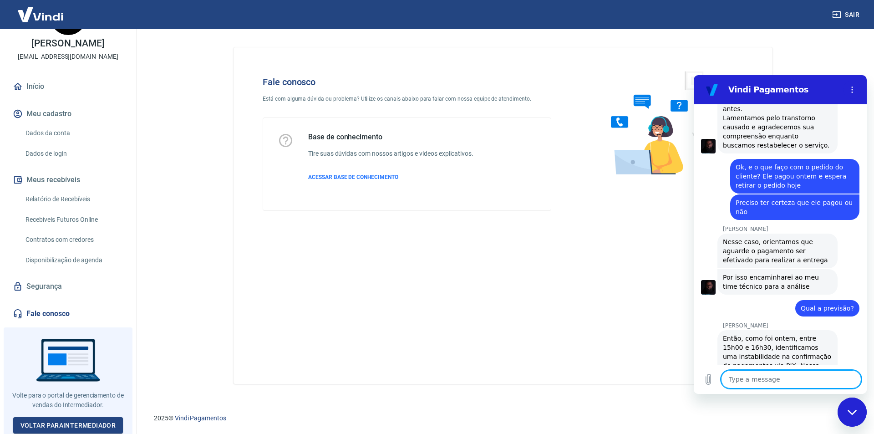
scroll to position [1133, 0]
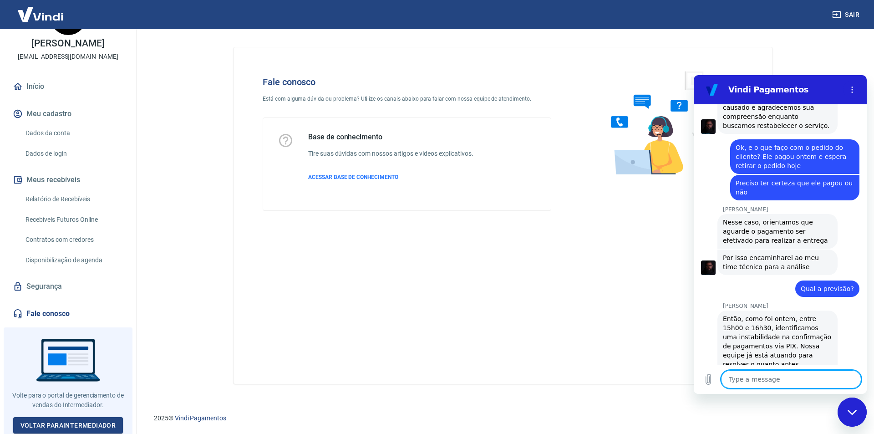
click at [758, 314] on div "Então, como foi ontem, entre 15h00 e 16h30, identificamos uma instabilidade na …" at bounding box center [777, 350] width 109 height 73
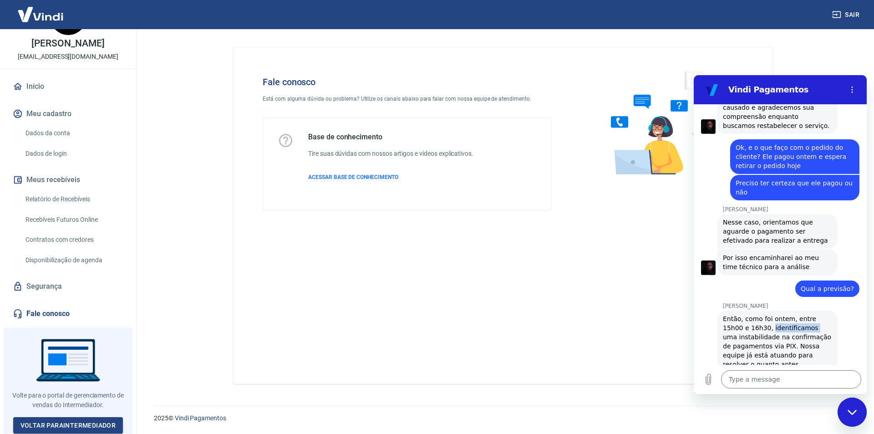
click at [758, 314] on div "Então, como foi ontem, entre 15h00 e 16h30, identificamos uma instabilidade na …" at bounding box center [777, 350] width 109 height 73
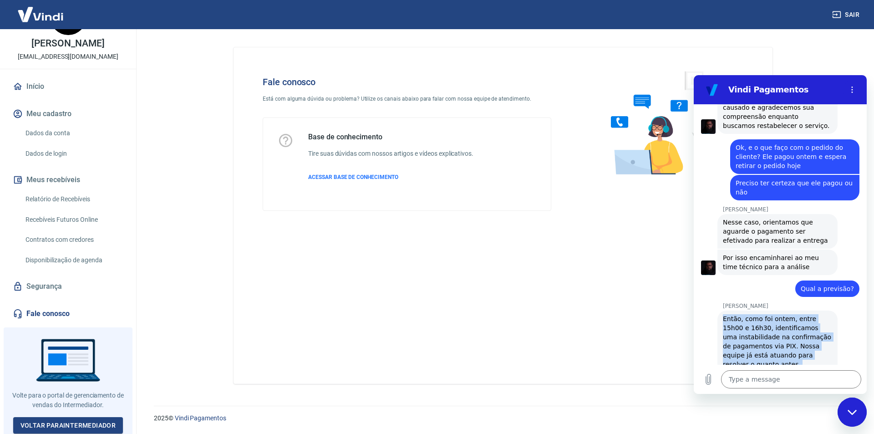
click at [758, 314] on div "Então, como foi ontem, entre 15h00 e 16h30, identificamos uma instabilidade na …" at bounding box center [777, 350] width 109 height 73
click at [785, 329] on div "Então, como foi ontem, entre 15h00 e 16h30, identificamos uma instabilidade na …" at bounding box center [777, 350] width 109 height 73
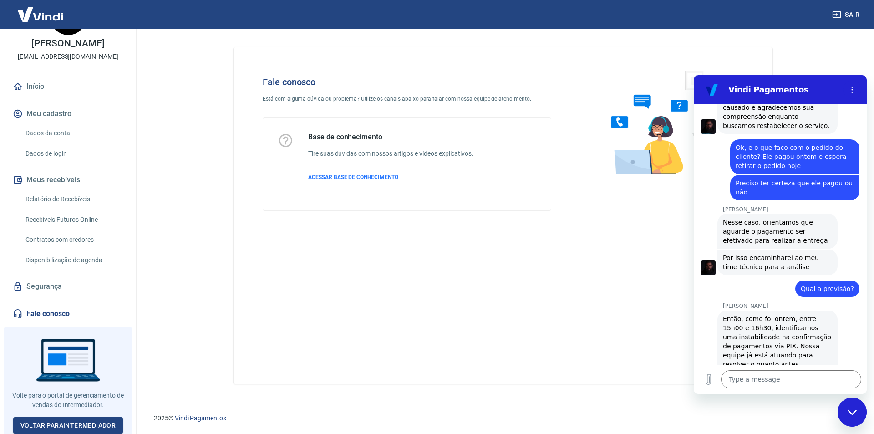
click at [768, 314] on div "Então, como foi ontem, entre 15h00 e 16h30, identificamos uma instabilidade na …" at bounding box center [777, 350] width 109 height 73
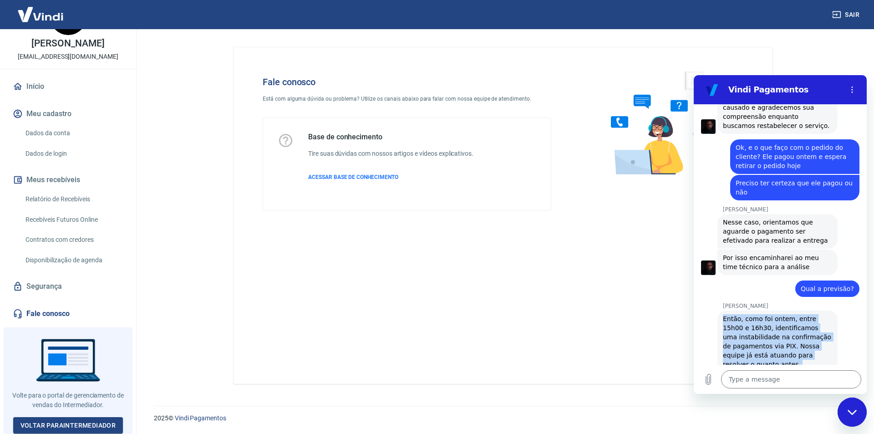
click at [768, 314] on div "Então, como foi ontem, entre 15h00 e 16h30, identificamos uma instabilidade na …" at bounding box center [777, 350] width 109 height 73
click at [795, 331] on div "Então, como foi ontem, entre 15h00 e 16h30, identificamos uma instabilidade na …" at bounding box center [777, 350] width 109 height 73
drag, startPoint x: 774, startPoint y: 322, endPoint x: 785, endPoint y: 338, distance: 19.6
click at [785, 338] on div "Então, como foi ontem, entre 15h00 e 16h30, identificamos uma instabilidade na …" at bounding box center [777, 350] width 109 height 73
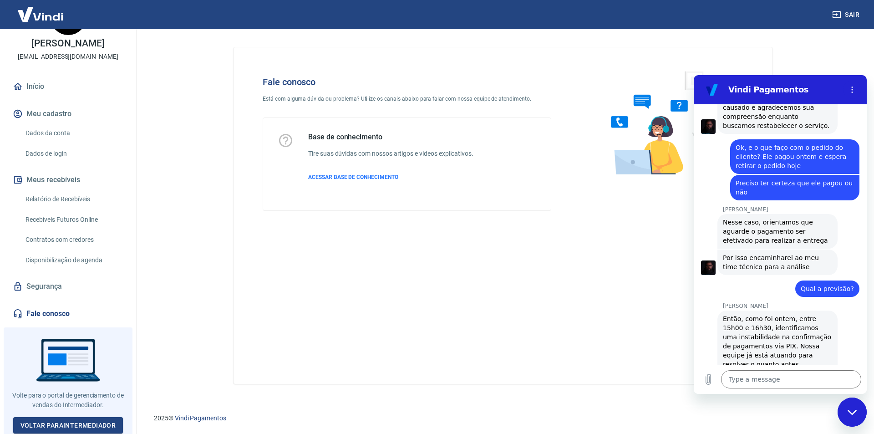
click at [785, 338] on div "Então, como foi ontem, entre 15h00 e 16h30, identificamos uma instabilidade na …" at bounding box center [777, 350] width 109 height 73
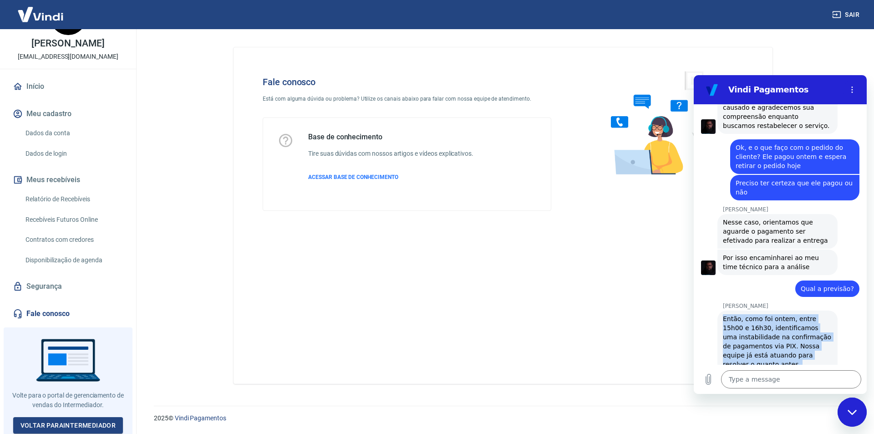
click at [785, 338] on div "Então, como foi ontem, entre 15h00 e 16h30, identificamos uma instabilidade na …" at bounding box center [777, 350] width 109 height 73
click at [774, 334] on div "Então, como foi ontem, entre 15h00 e 16h30, identificamos uma instabilidade na …" at bounding box center [777, 350] width 109 height 73
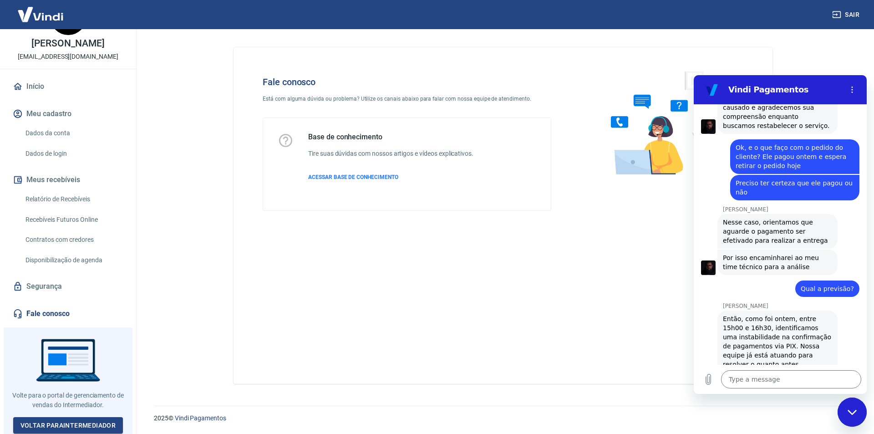
click at [774, 334] on div "Então, como foi ontem, entre 15h00 e 16h30, identificamos uma instabilidade na …" at bounding box center [777, 350] width 109 height 73
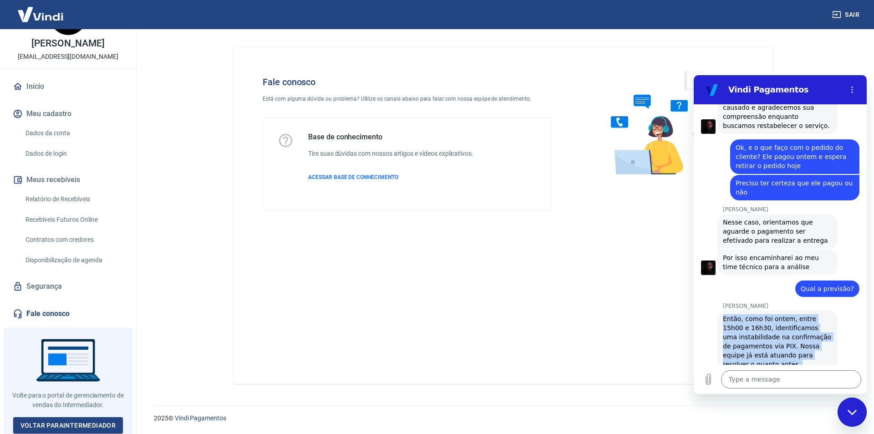
click at [774, 334] on div "Então, como foi ontem, entre 15h00 e 16h30, identificamos uma instabilidade na …" at bounding box center [777, 350] width 109 height 73
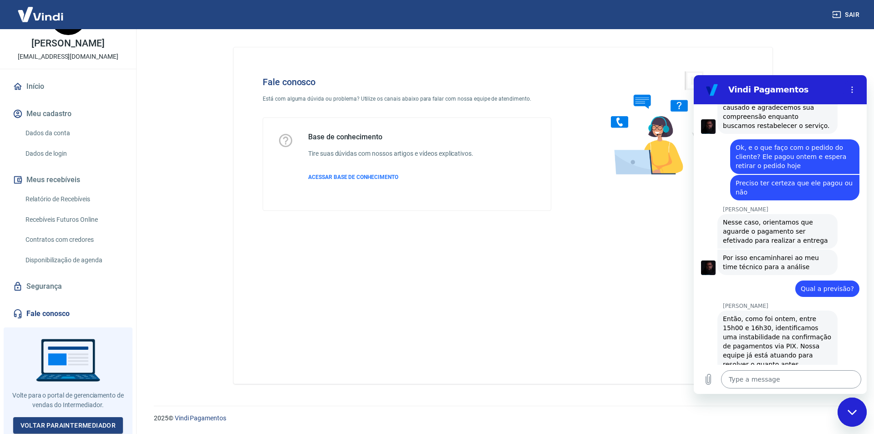
click at [753, 386] on textarea at bounding box center [791, 379] width 140 height 18
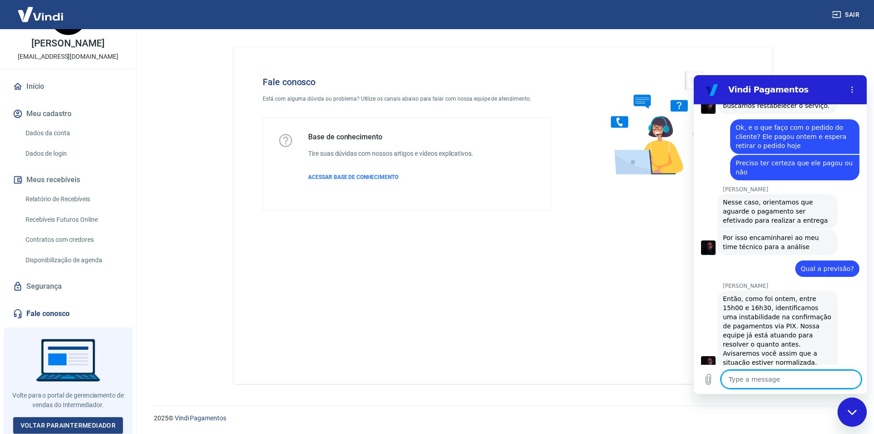
scroll to position [1155, 0]
